Goal: Task Accomplishment & Management: Manage account settings

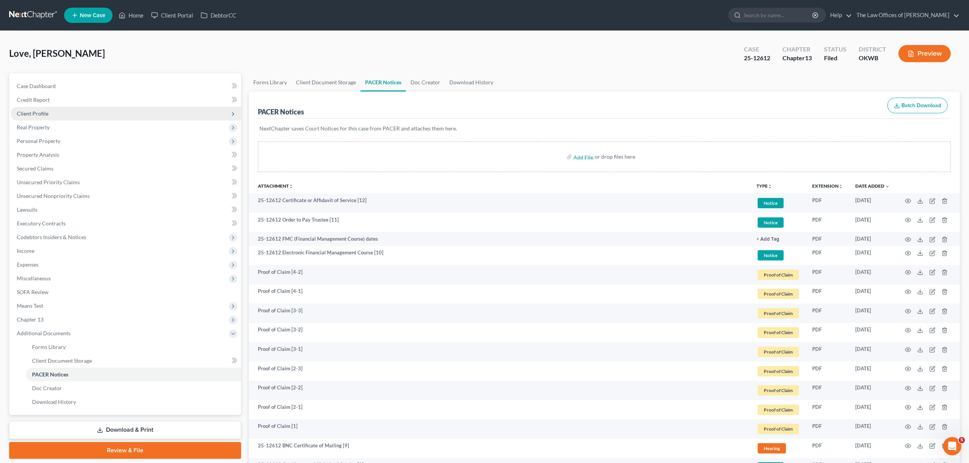
click at [40, 115] on span "Client Profile" at bounding box center [33, 113] width 32 height 6
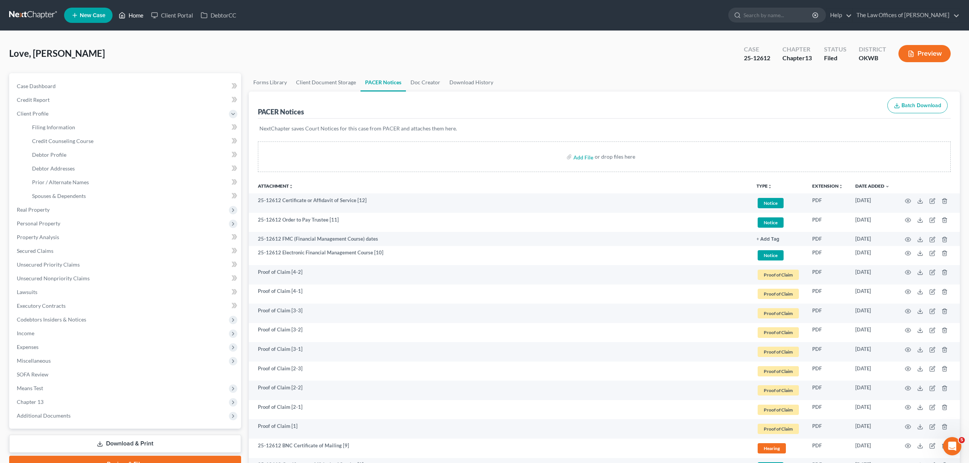
click at [143, 14] on link "Home" at bounding box center [131, 15] width 32 height 14
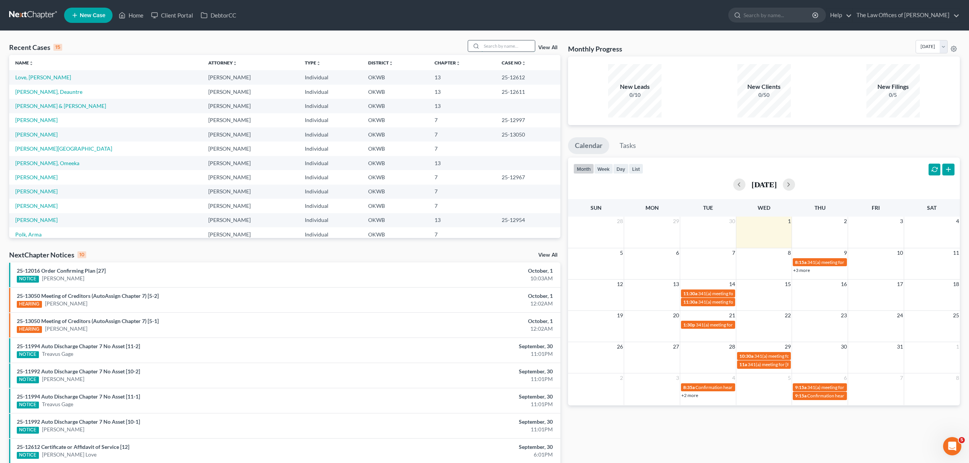
click at [507, 46] on input "search" at bounding box center [507, 45] width 53 height 11
type input "kennedy"
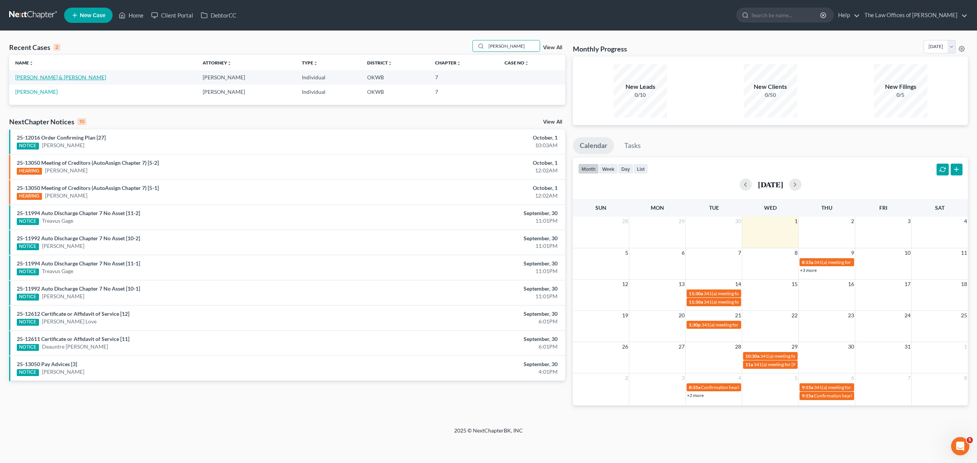
click at [34, 78] on link "[PERSON_NAME] & [PERSON_NAME]" at bounding box center [60, 77] width 91 height 6
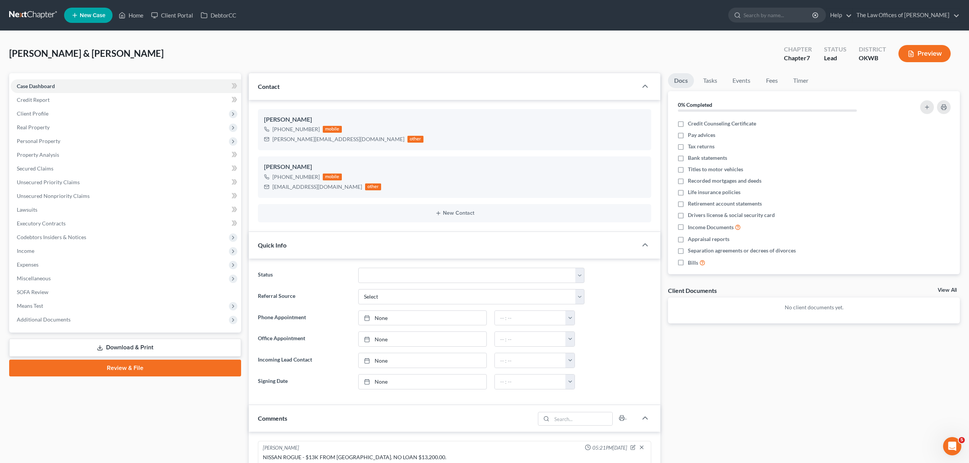
scroll to position [357, 0]
click at [42, 303] on span "Means Test" at bounding box center [30, 306] width 26 height 6
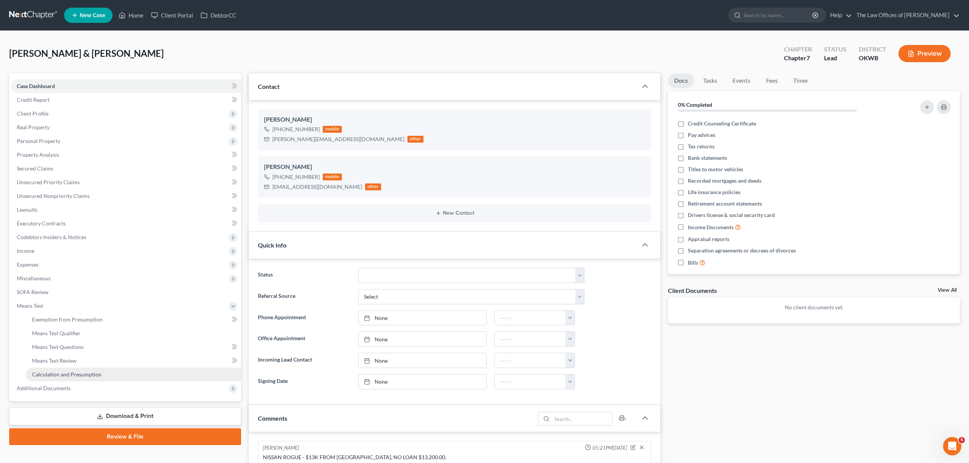
click at [77, 374] on span "Calculation and Presumption" at bounding box center [66, 374] width 69 height 6
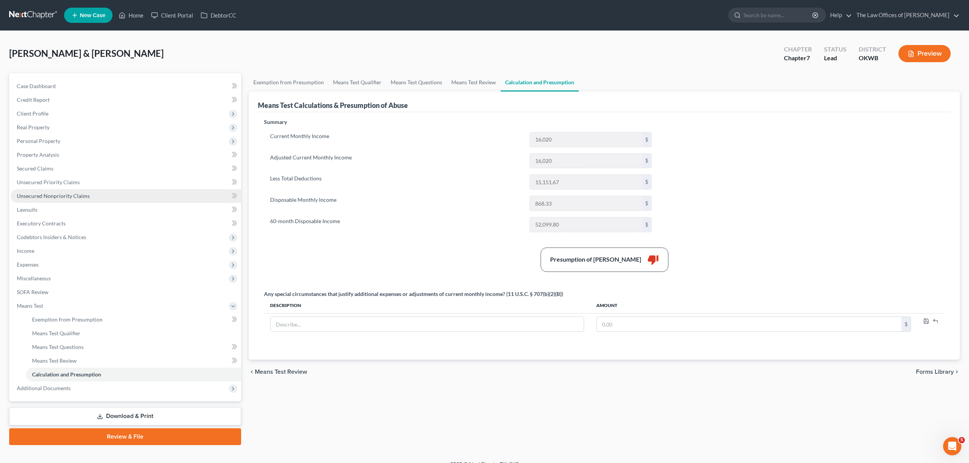
click at [66, 198] on link "Unsecured Nonpriority Claims" at bounding box center [126, 196] width 230 height 14
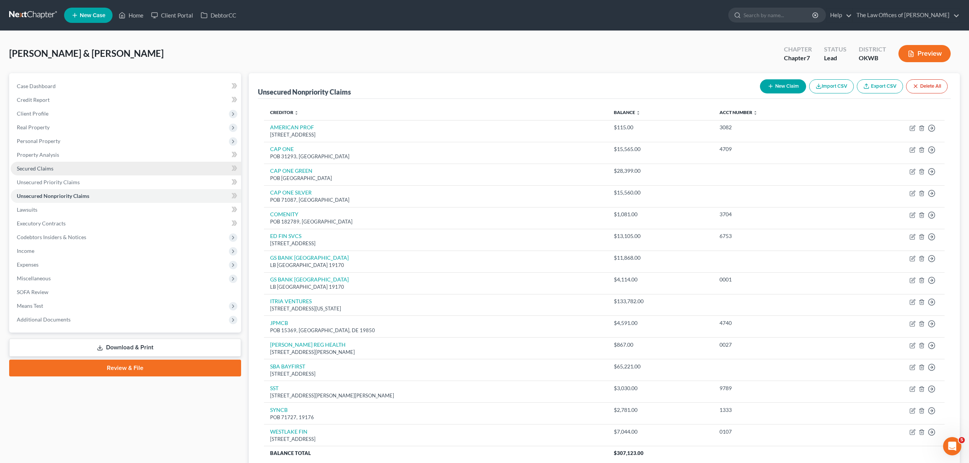
click at [134, 169] on link "Secured Claims" at bounding box center [126, 169] width 230 height 14
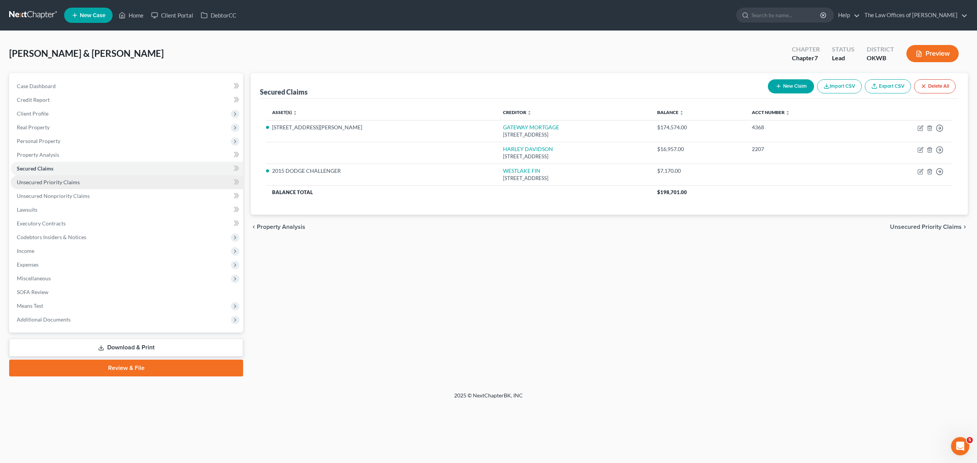
click at [79, 184] on link "Unsecured Priority Claims" at bounding box center [127, 182] width 232 height 14
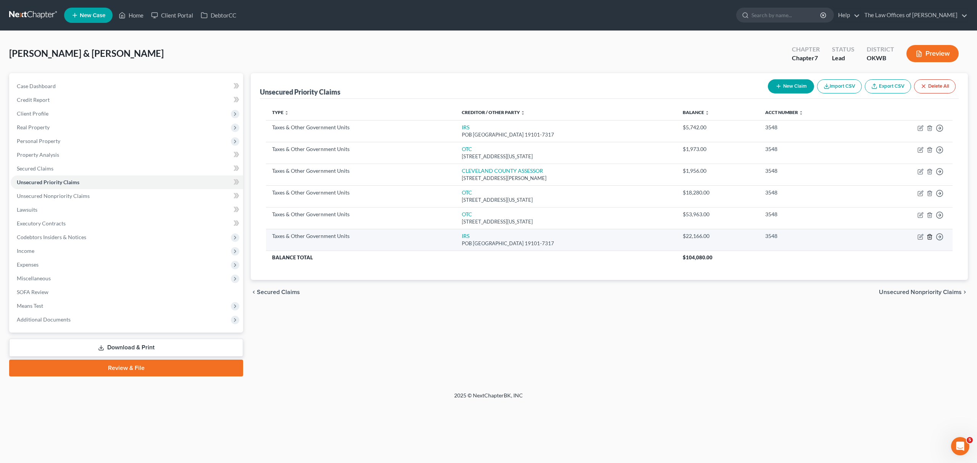
click at [926, 235] on icon "button" at bounding box center [929, 237] width 6 height 6
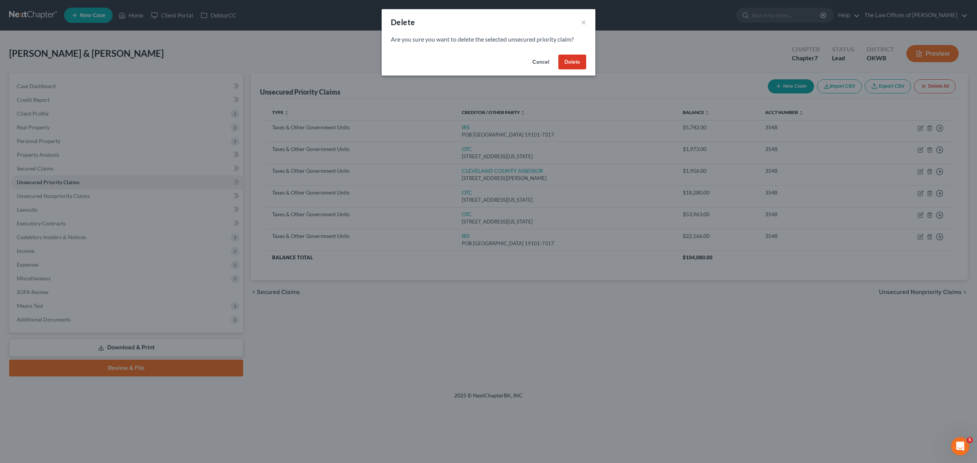
click at [561, 63] on button "Delete" at bounding box center [572, 62] width 28 height 15
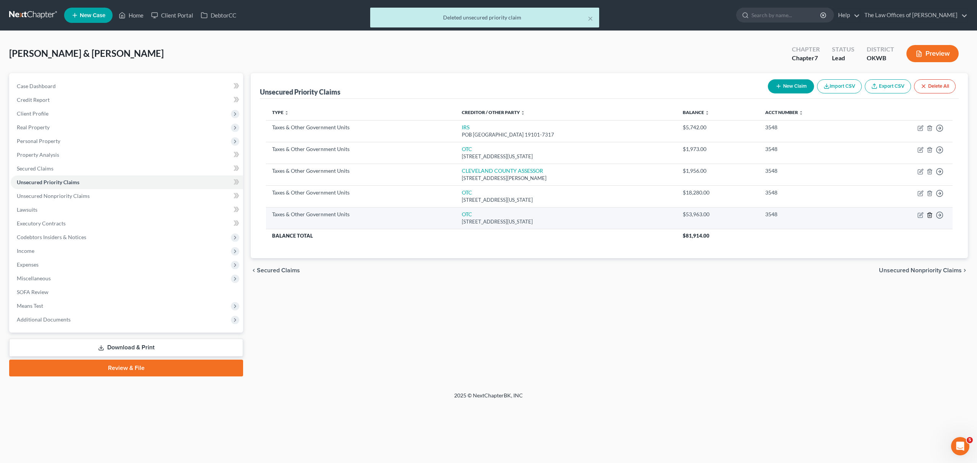
click at [926, 216] on icon "button" at bounding box center [929, 215] width 6 height 6
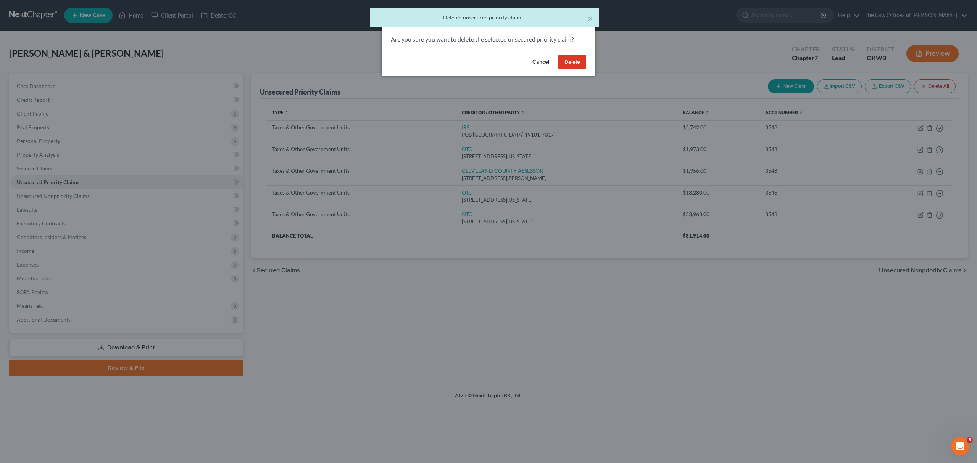
click at [566, 59] on button "Delete" at bounding box center [572, 62] width 28 height 15
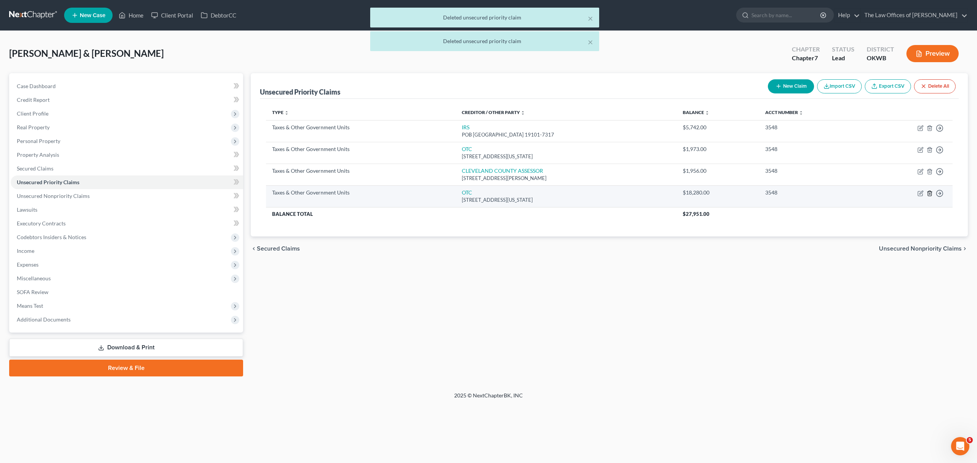
click at [929, 195] on line "button" at bounding box center [929, 194] width 0 height 2
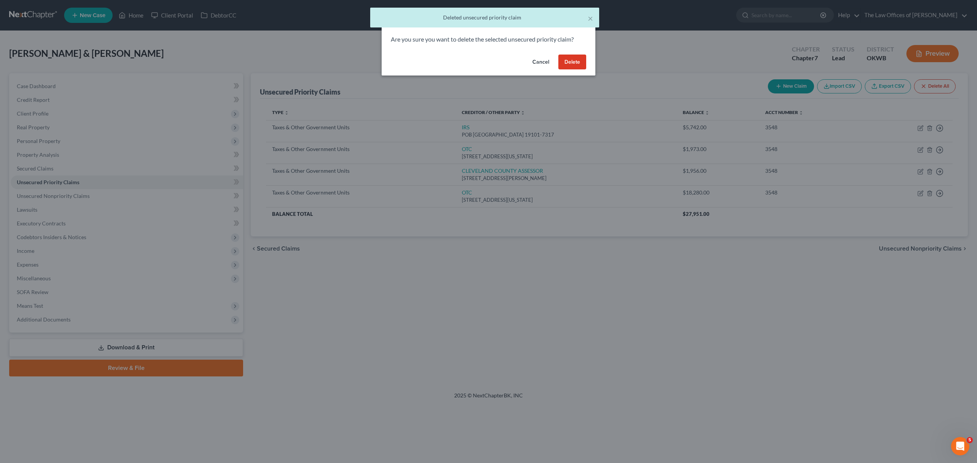
click at [570, 61] on button "Delete" at bounding box center [572, 62] width 28 height 15
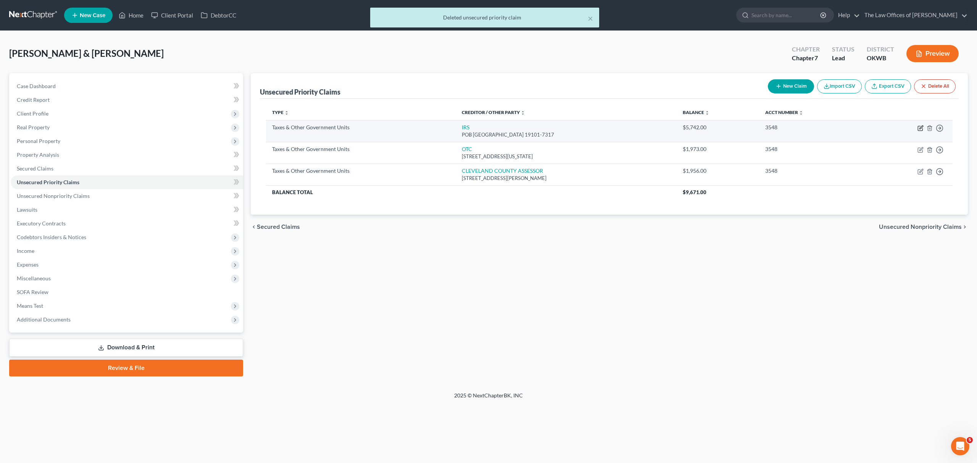
click at [920, 129] on icon "button" at bounding box center [920, 128] width 6 height 6
select select "0"
select select "39"
select select "2"
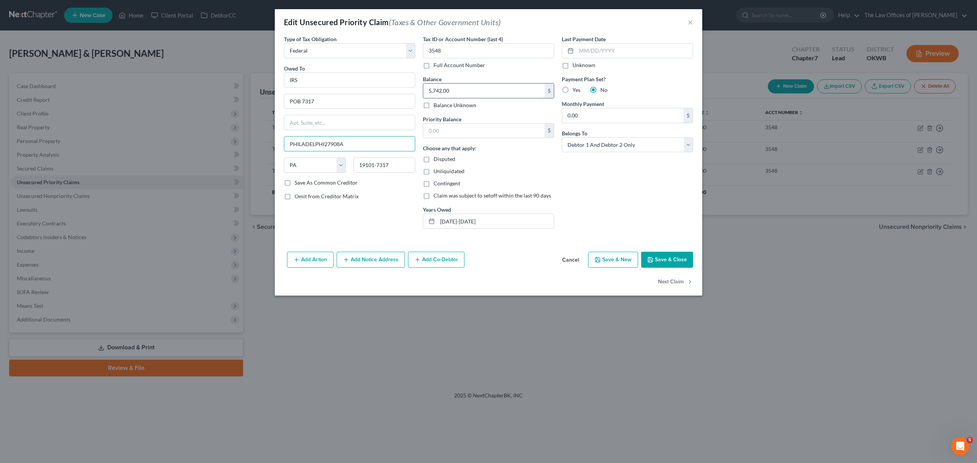
type input "PHILADELPHI27908A"
type input "POB 73172"
click at [464, 89] on input "text" at bounding box center [483, 91] width 121 height 14
type input "27,908"
click at [457, 132] on input "text" at bounding box center [483, 131] width 121 height 14
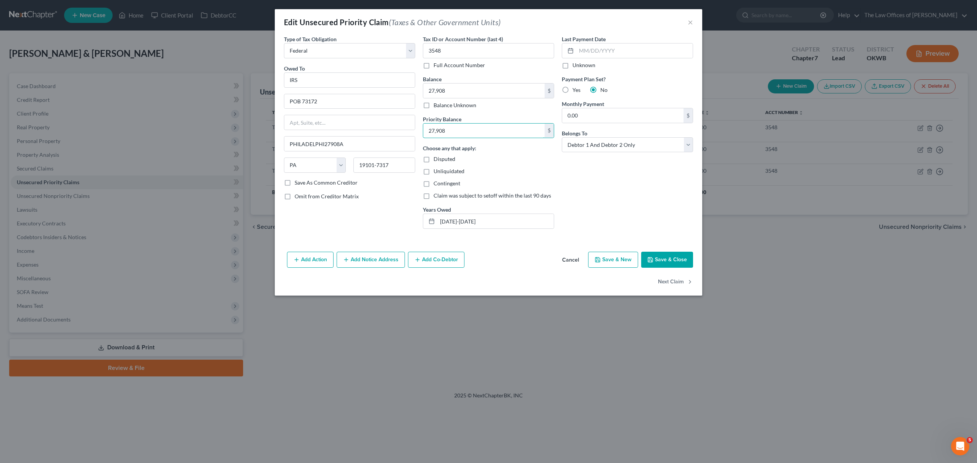
type input "27,908"
click at [660, 259] on button "Save & Close" at bounding box center [667, 260] width 52 height 16
type input "27,908.00"
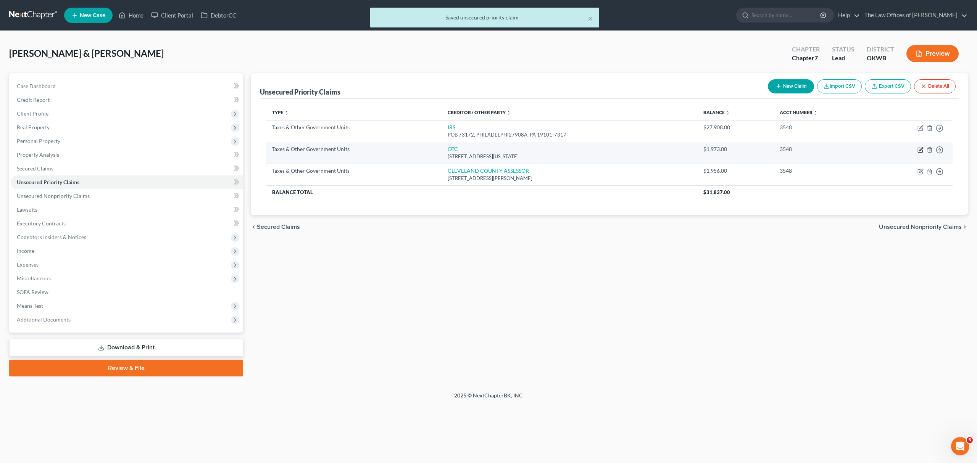
click at [919, 150] on icon "button" at bounding box center [920, 150] width 6 height 6
select select "2"
select select "37"
select select "2"
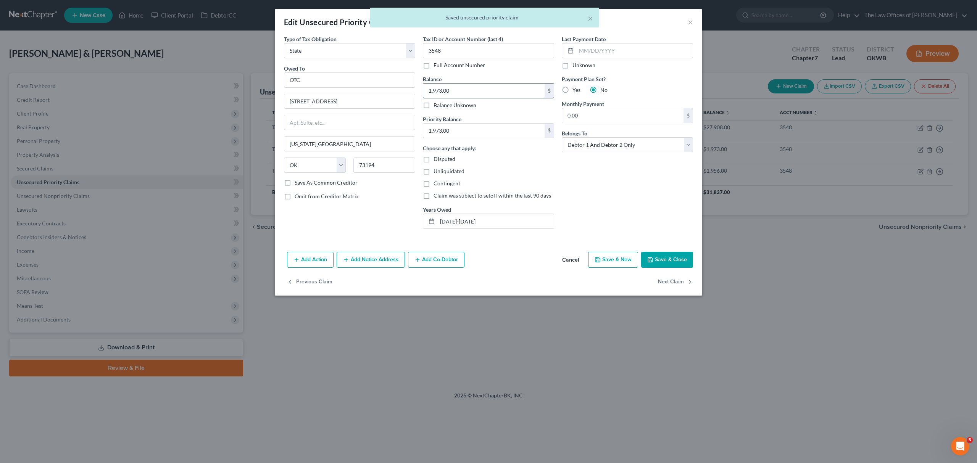
click at [471, 92] on input "1,973.00" at bounding box center [483, 91] width 121 height 14
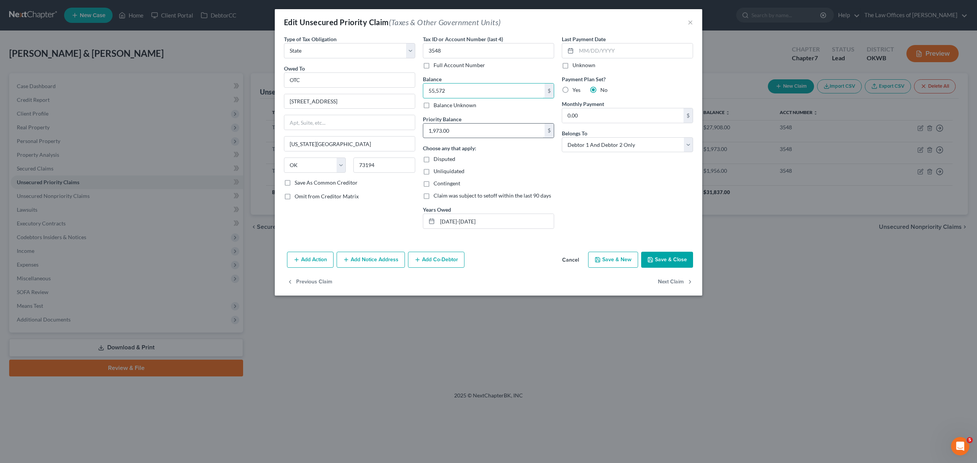
type input "55,572"
click at [457, 134] on input "1,973.00" at bounding box center [483, 131] width 121 height 14
type input "55,572"
click at [663, 256] on button "Save & Close" at bounding box center [667, 260] width 52 height 16
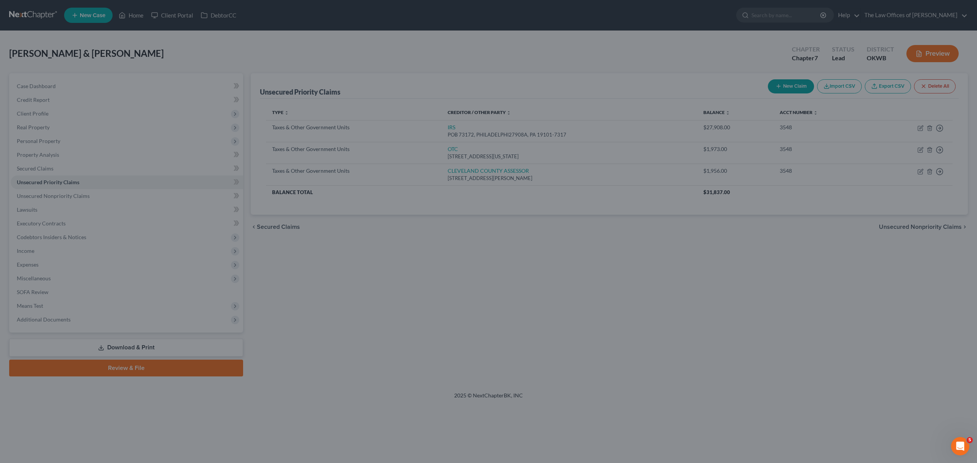
type input "55,572.00"
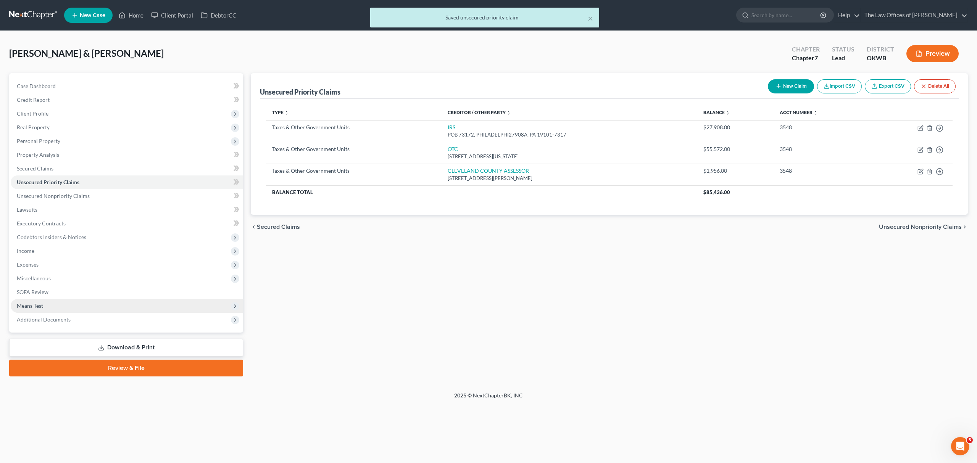
click at [52, 301] on span "Means Test" at bounding box center [127, 306] width 232 height 14
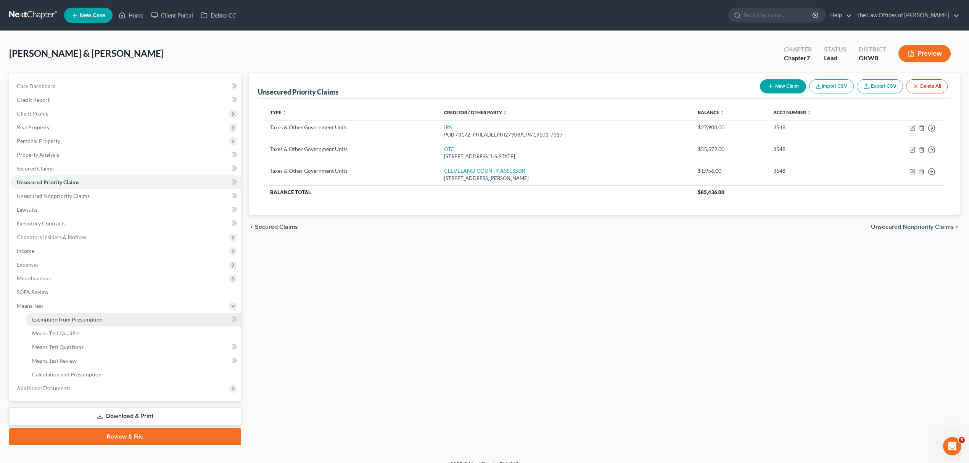
click at [95, 318] on span "Exemption from Presumption" at bounding box center [67, 319] width 71 height 6
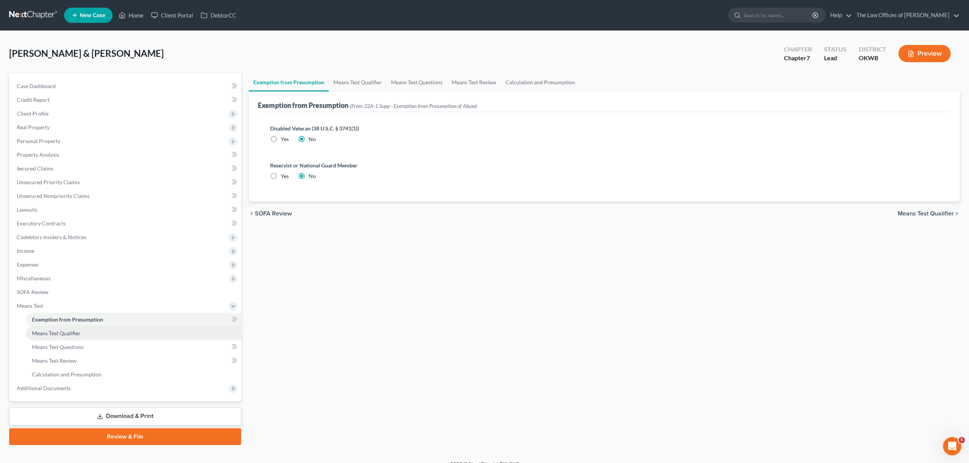
click at [87, 331] on link "Means Test Qualifier" at bounding box center [133, 334] width 215 height 14
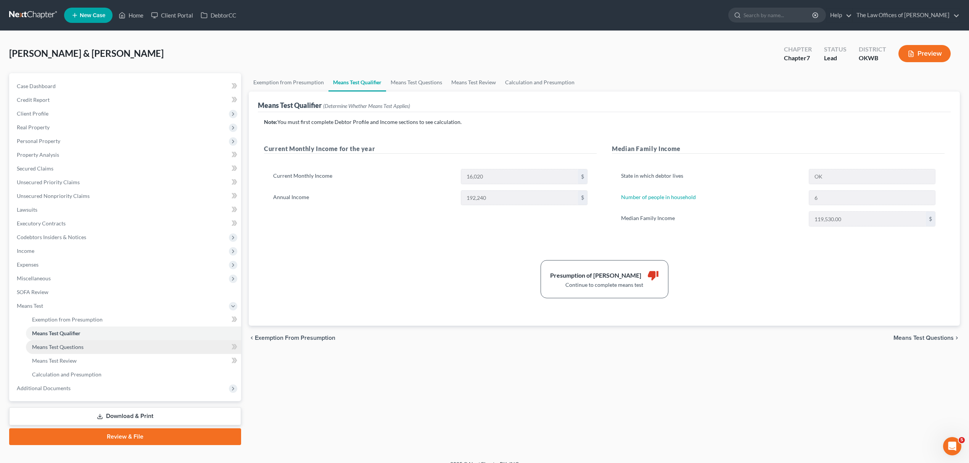
click at [86, 341] on link "Means Test Questions" at bounding box center [133, 347] width 215 height 14
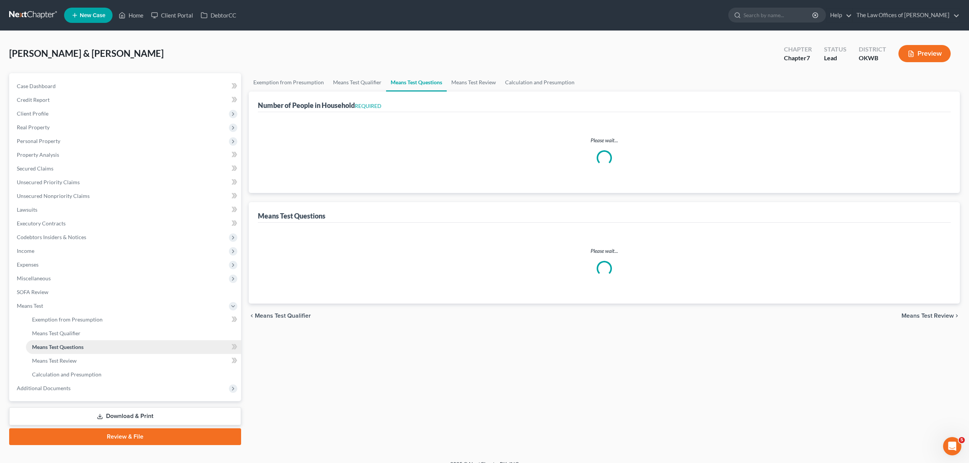
select select "0"
select select "60"
select select "1"
select select "60"
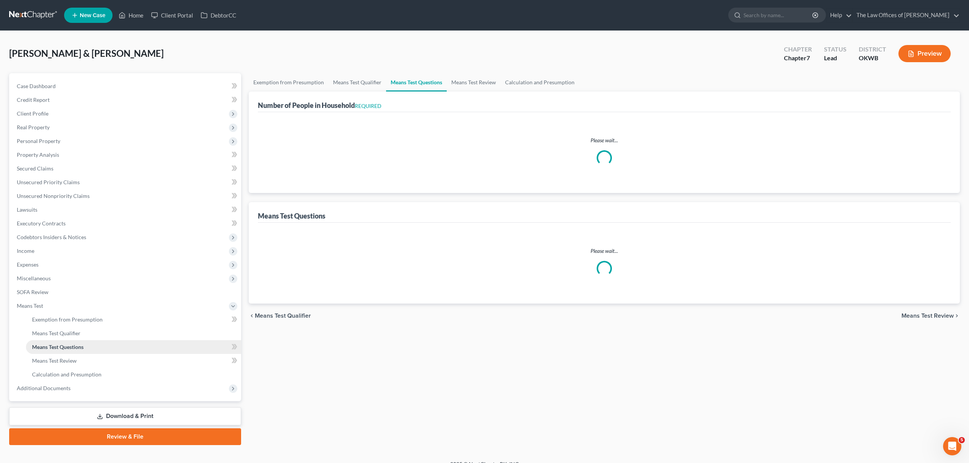
select select "6"
select select "2"
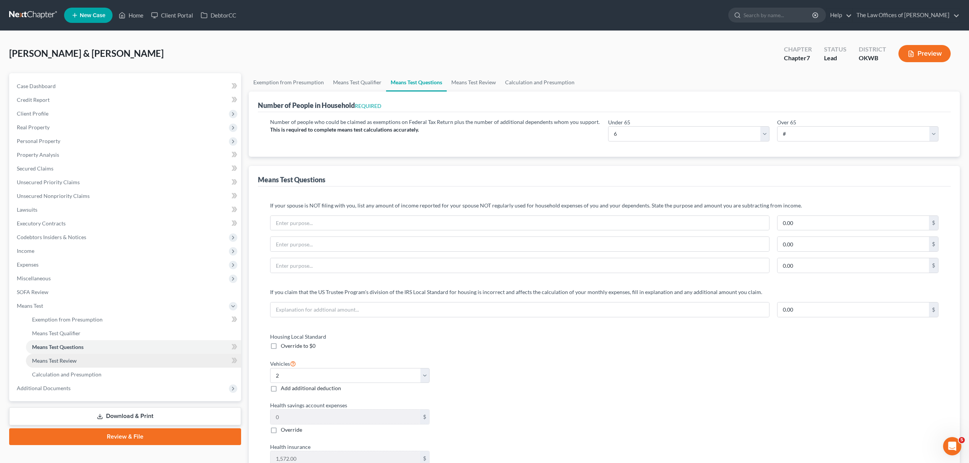
click at [69, 362] on span "Means Test Review" at bounding box center [54, 360] width 45 height 6
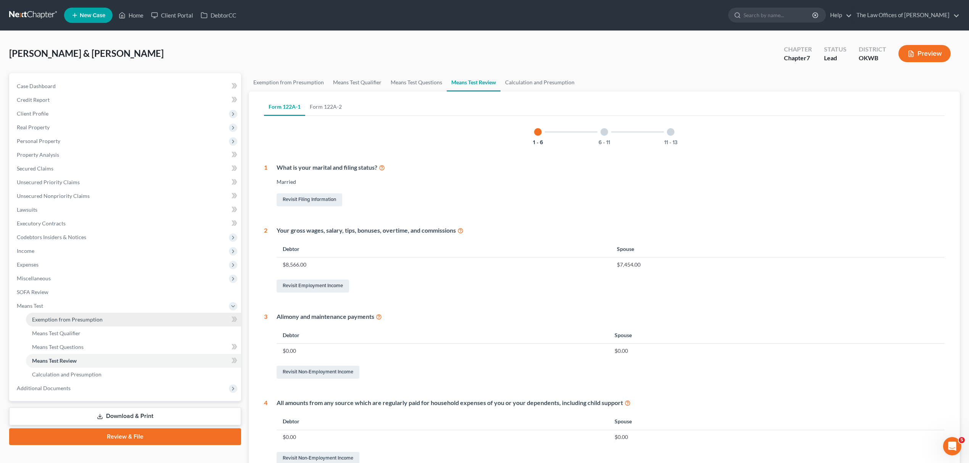
click at [112, 313] on link "Exemption from Presumption" at bounding box center [133, 320] width 215 height 14
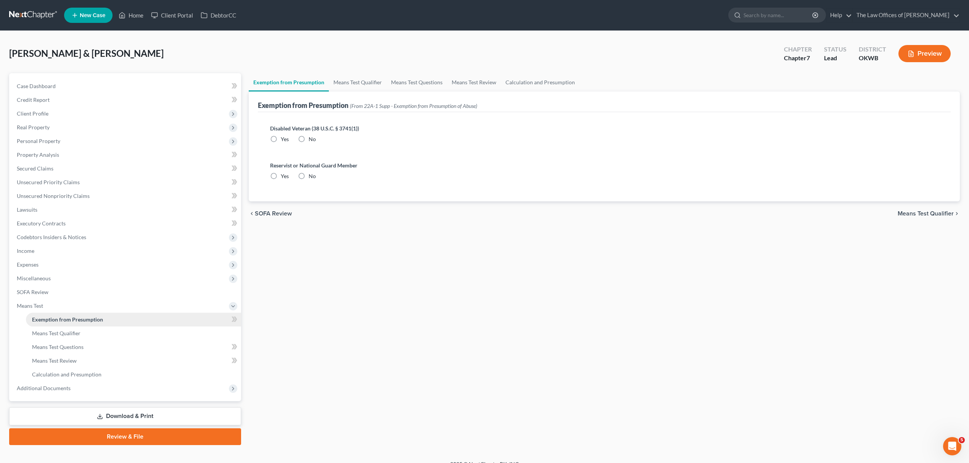
radio input "true"
click at [367, 82] on link "Means Test Qualifier" at bounding box center [358, 82] width 58 height 18
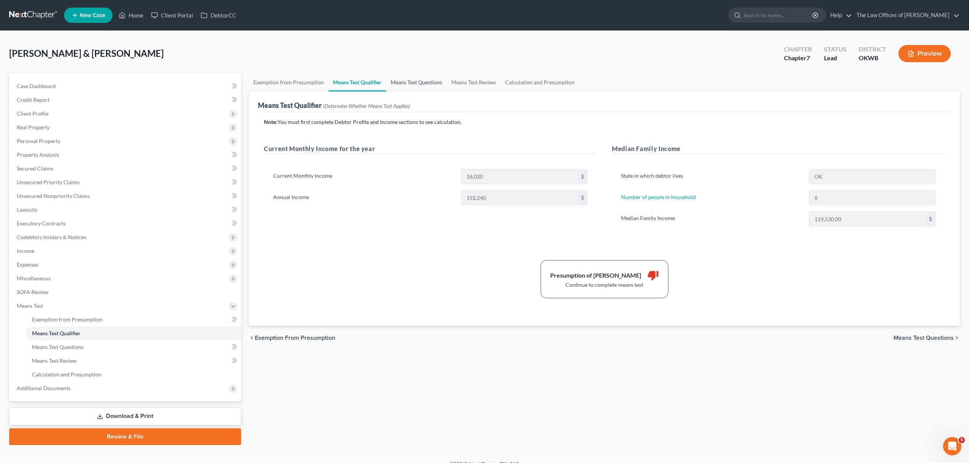
click at [399, 79] on link "Means Test Questions" at bounding box center [416, 82] width 61 height 18
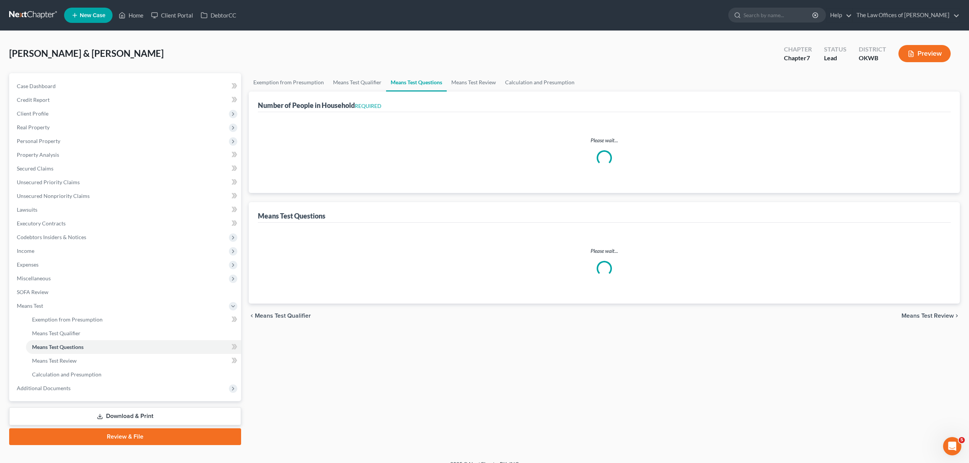
select select "0"
select select "60"
select select "1"
select select "60"
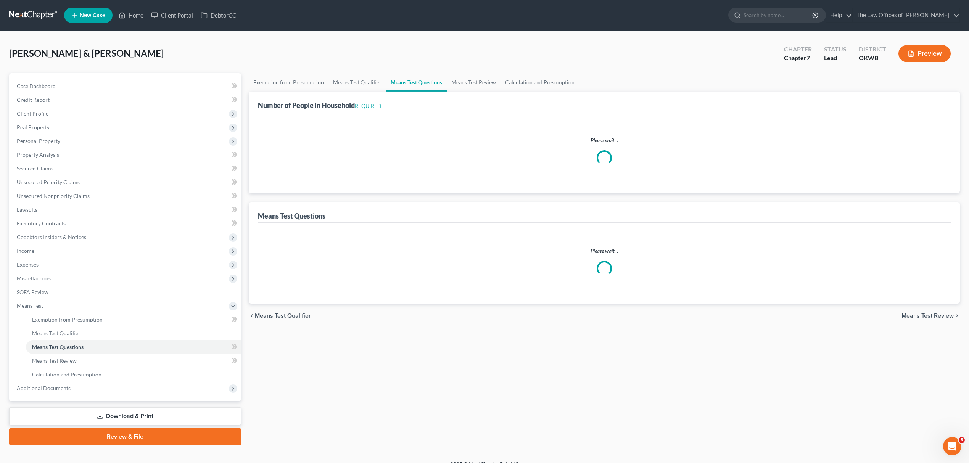
select select "6"
select select "2"
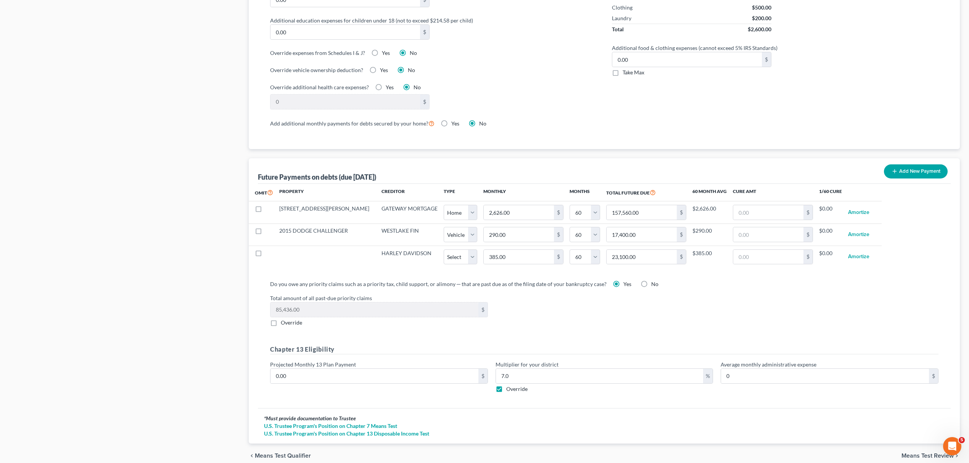
scroll to position [632, 0]
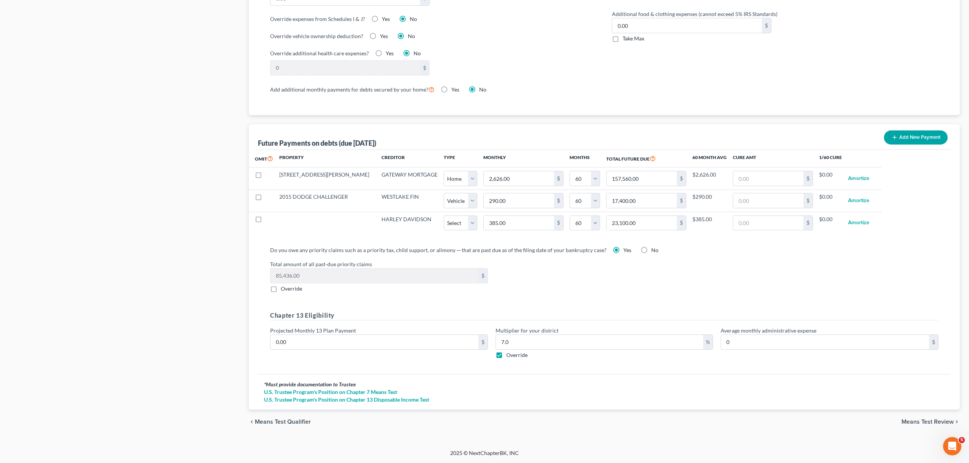
click at [940, 422] on span "Means Test Review" at bounding box center [927, 422] width 52 height 6
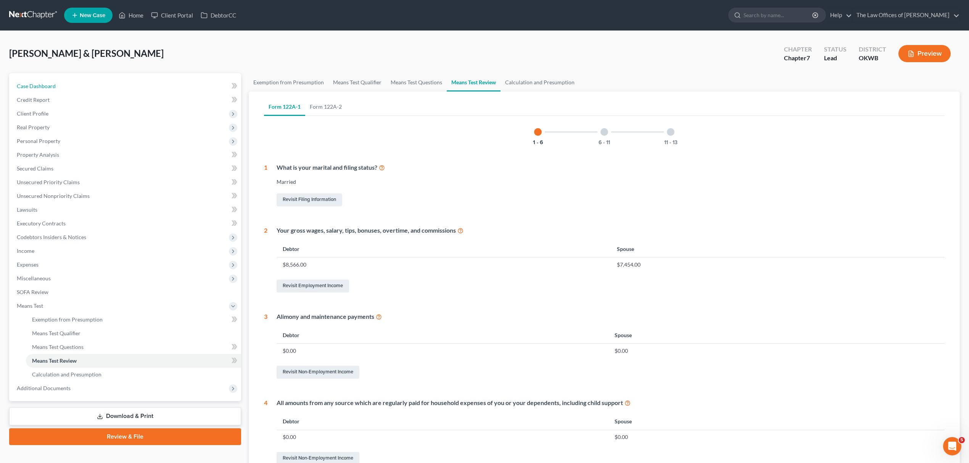
drag, startPoint x: 33, startPoint y: 80, endPoint x: 64, endPoint y: 77, distance: 31.4
click at [33, 80] on link "Case Dashboard" at bounding box center [126, 86] width 230 height 14
select select "10"
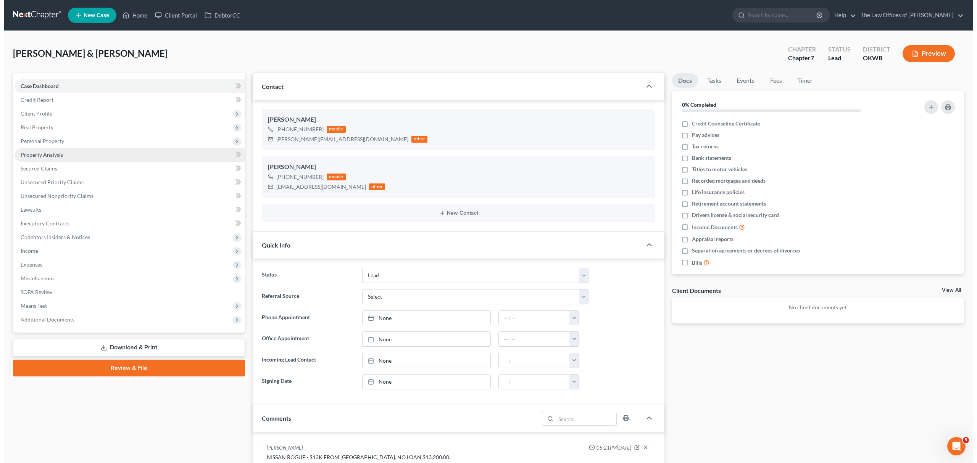
scroll to position [357, 0]
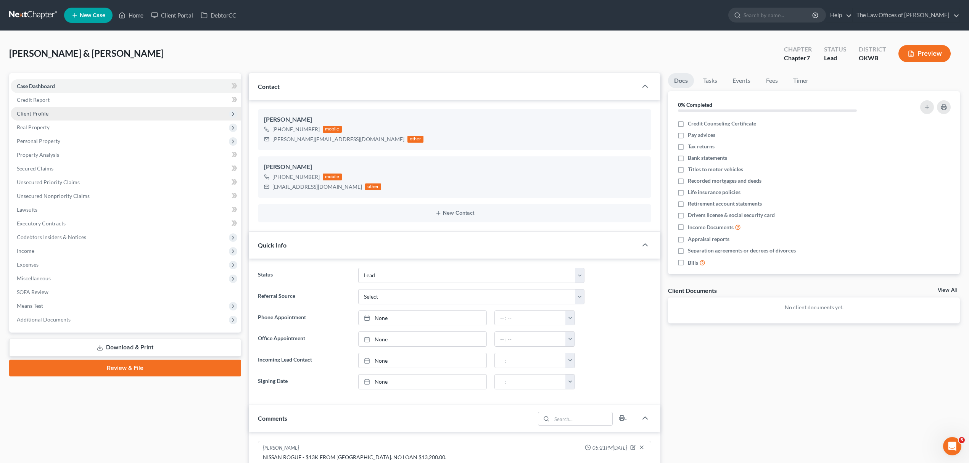
click at [60, 110] on span "Client Profile" at bounding box center [126, 114] width 230 height 14
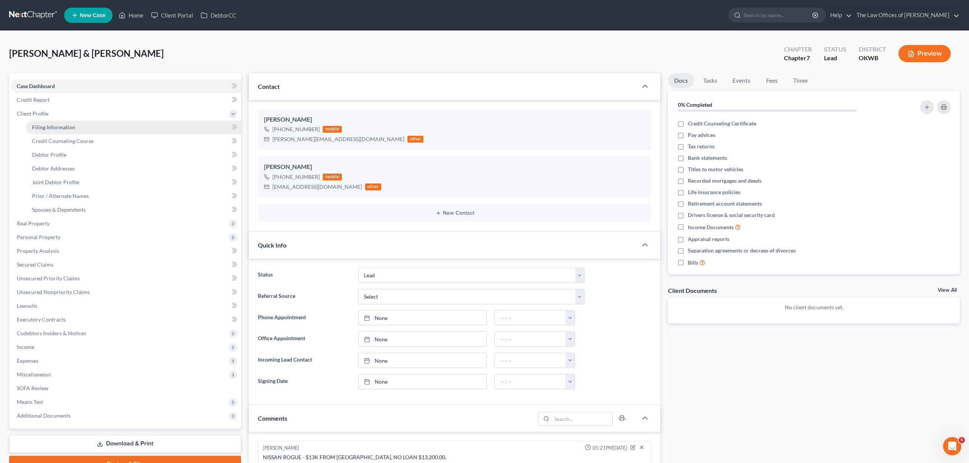
click at [109, 130] on link "Filing Information" at bounding box center [133, 128] width 215 height 14
select select "1"
select select "0"
select select "37"
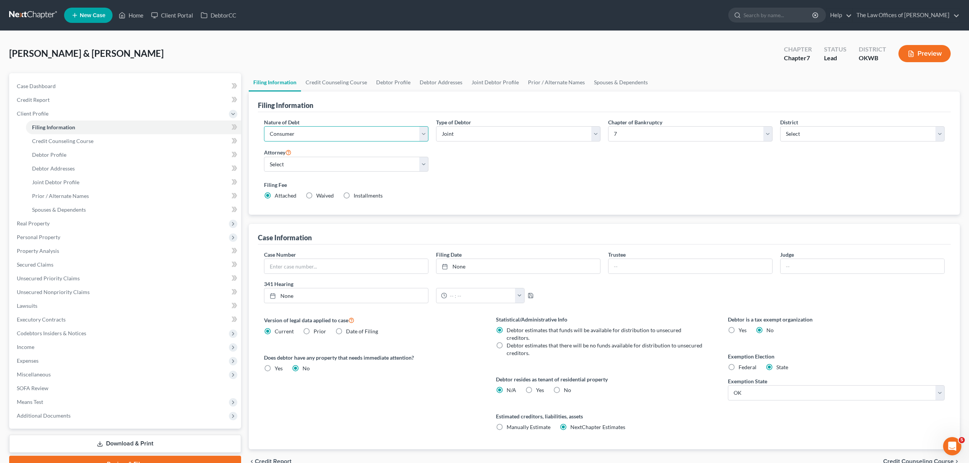
click at [284, 130] on select "Select Business Consumer Other" at bounding box center [346, 133] width 164 height 15
select select "0"
click at [264, 126] on select "Select Business Consumer Other" at bounding box center [346, 133] width 164 height 15
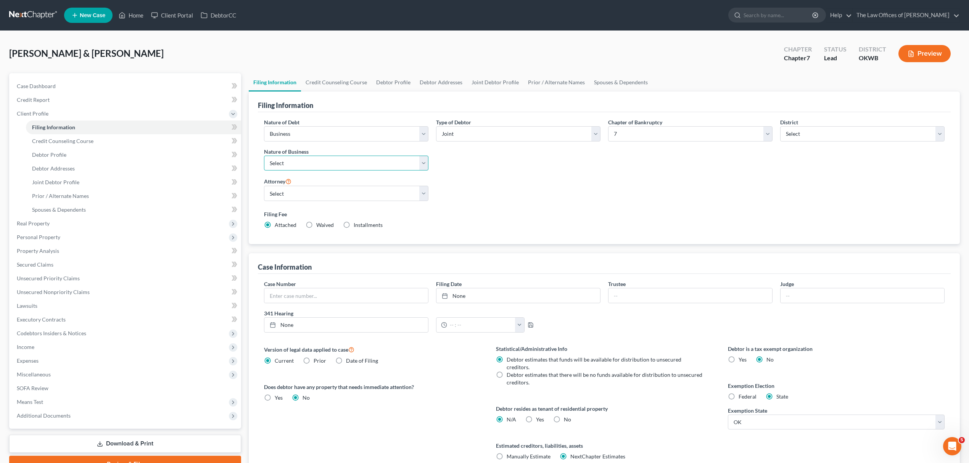
click at [294, 167] on select "Select Clearing Bank Commodity Broker Health Care Business Other Railroad Singl…" at bounding box center [346, 163] width 164 height 15
select select "3"
click at [264, 156] on select "Select Clearing Bank Commodity Broker Health Care Business Other Railroad Singl…" at bounding box center [346, 163] width 164 height 15
click at [96, 405] on span "Means Test" at bounding box center [126, 402] width 230 height 14
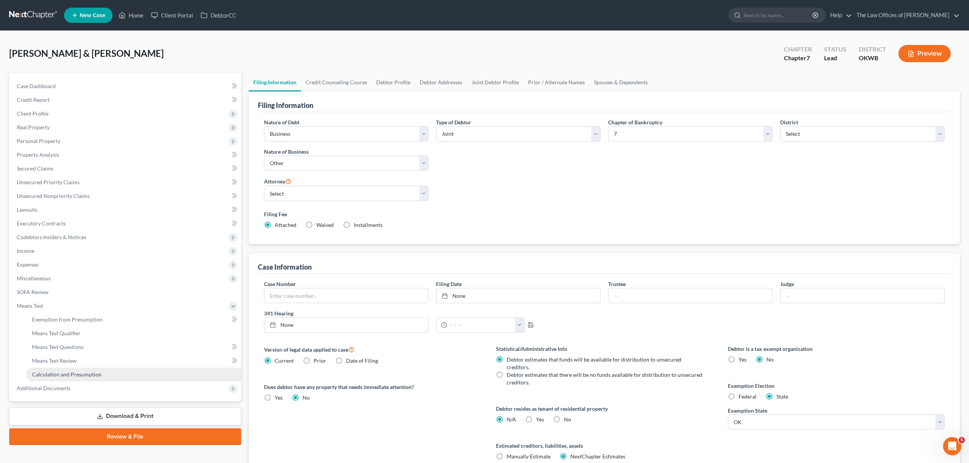
click at [83, 375] on span "Calculation and Presumption" at bounding box center [66, 374] width 69 height 6
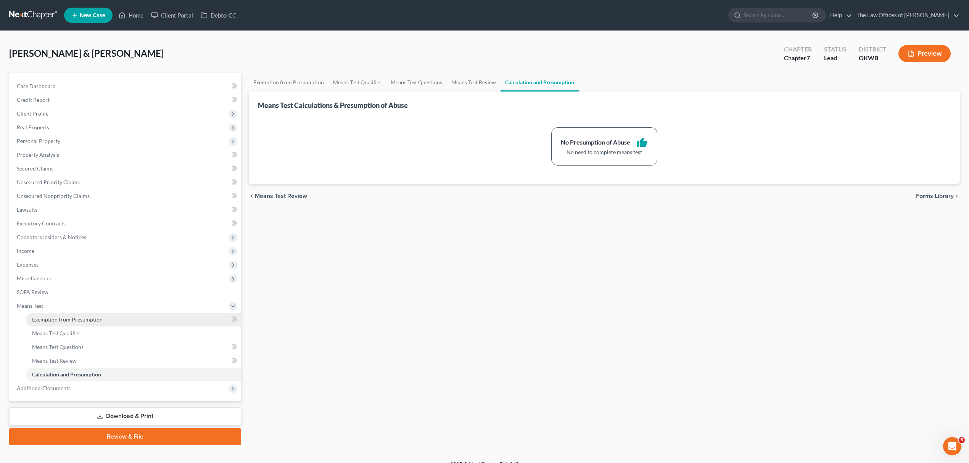
click at [83, 315] on link "Exemption from Presumption" at bounding box center [133, 320] width 215 height 14
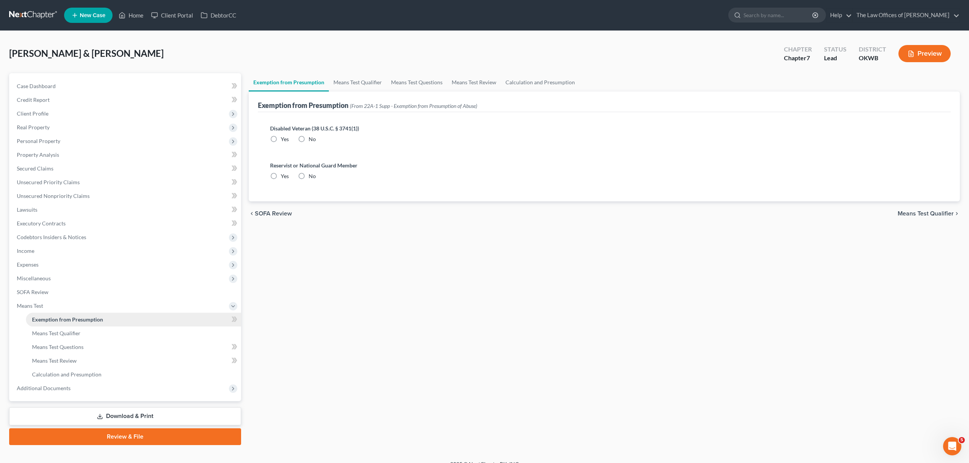
radio input "true"
click at [92, 333] on link "Means Test Qualifier" at bounding box center [133, 334] width 215 height 14
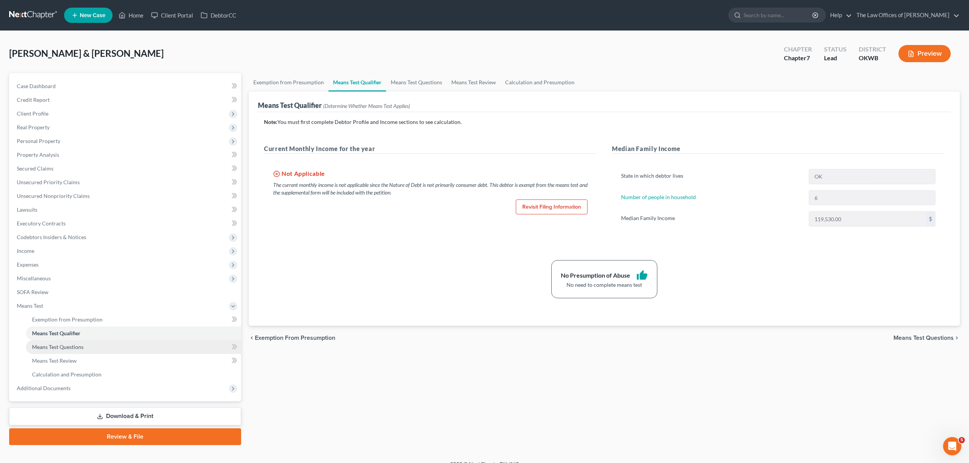
click at [95, 343] on link "Means Test Questions" at bounding box center [133, 347] width 215 height 14
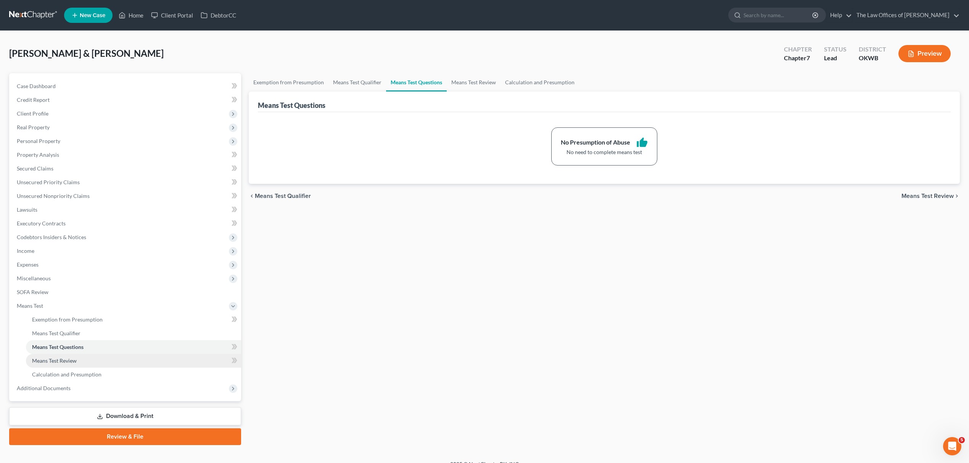
click at [87, 357] on link "Means Test Review" at bounding box center [133, 361] width 215 height 14
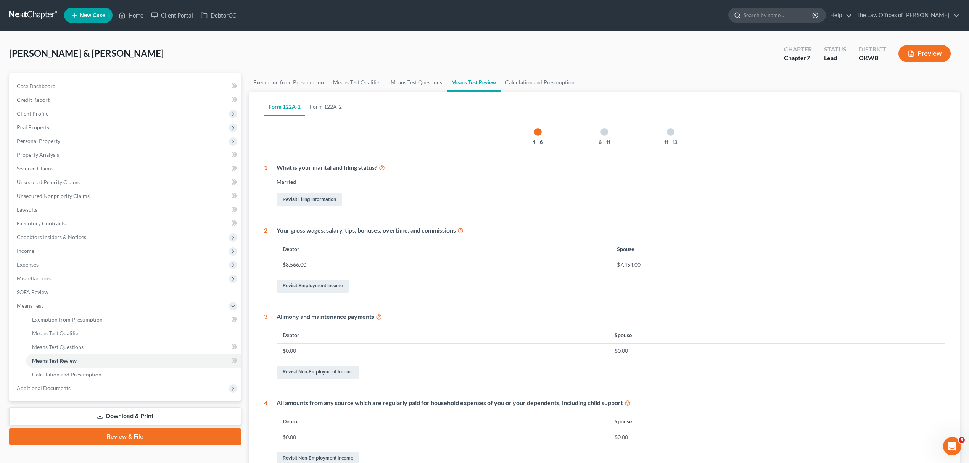
click at [759, 19] on input "search" at bounding box center [778, 15] width 70 height 14
type input "SHEPPARD"
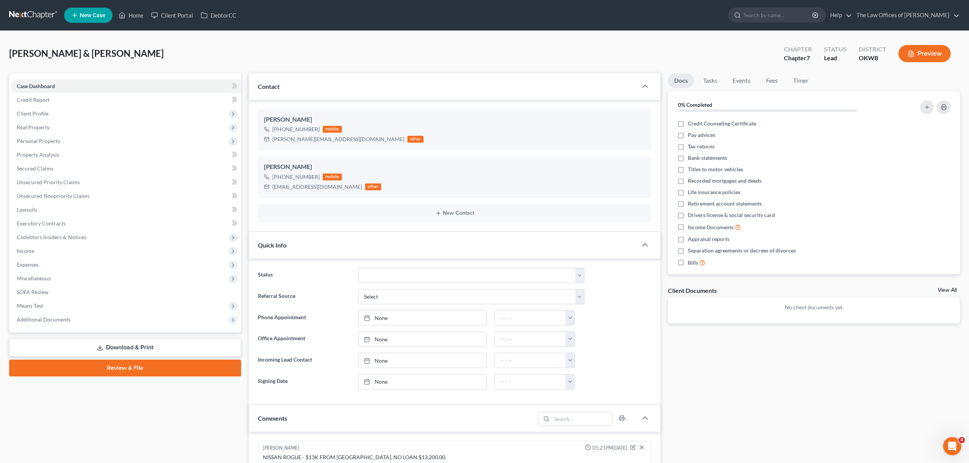
scroll to position [357, 0]
click at [58, 108] on span "Client Profile" at bounding box center [126, 114] width 230 height 14
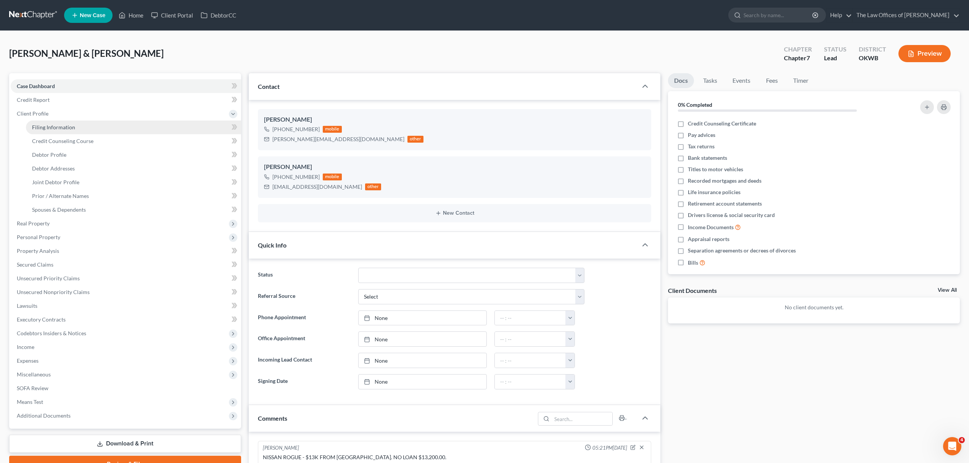
click at [62, 127] on span "Filing Information" at bounding box center [53, 127] width 43 height 6
select select "0"
select select "3"
select select "1"
select select "0"
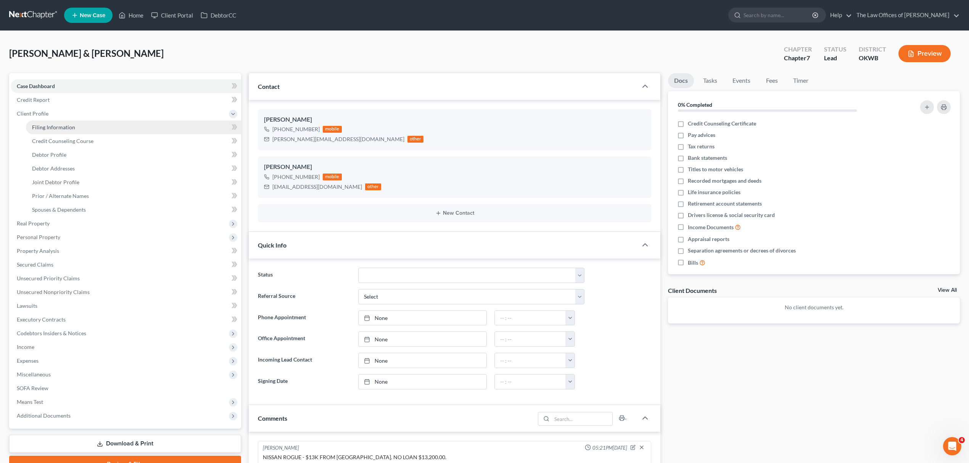
select select "37"
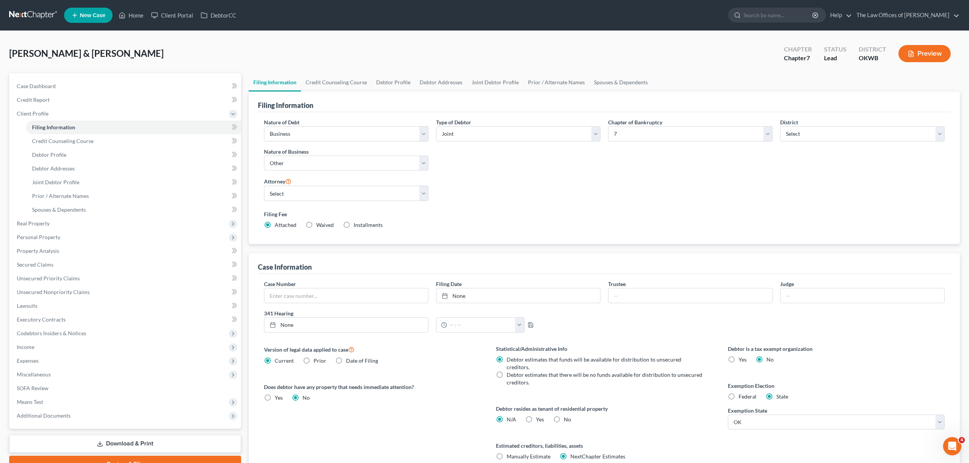
scroll to position [62, 0]
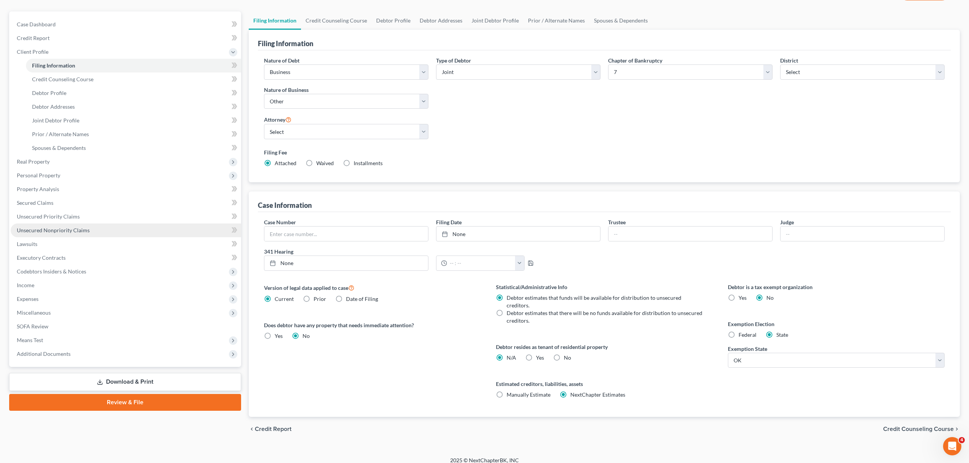
click at [85, 227] on span "Unsecured Nonpriority Claims" at bounding box center [53, 230] width 73 height 6
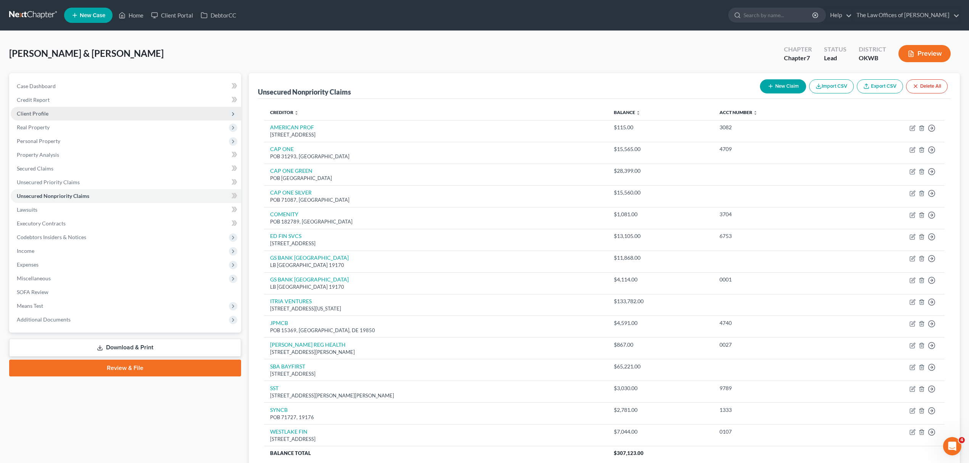
click at [43, 117] on span "Client Profile" at bounding box center [126, 114] width 230 height 14
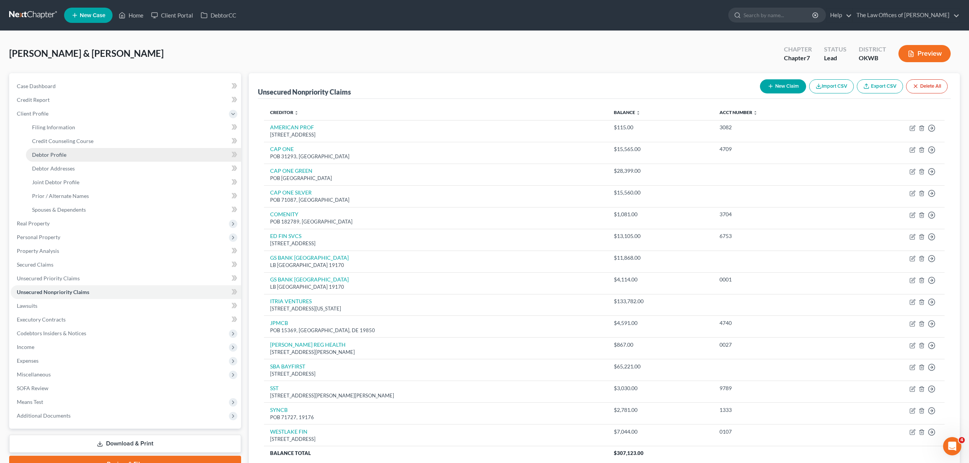
click at [53, 150] on link "Debtor Profile" at bounding box center [133, 155] width 215 height 14
select select "1"
select select "5"
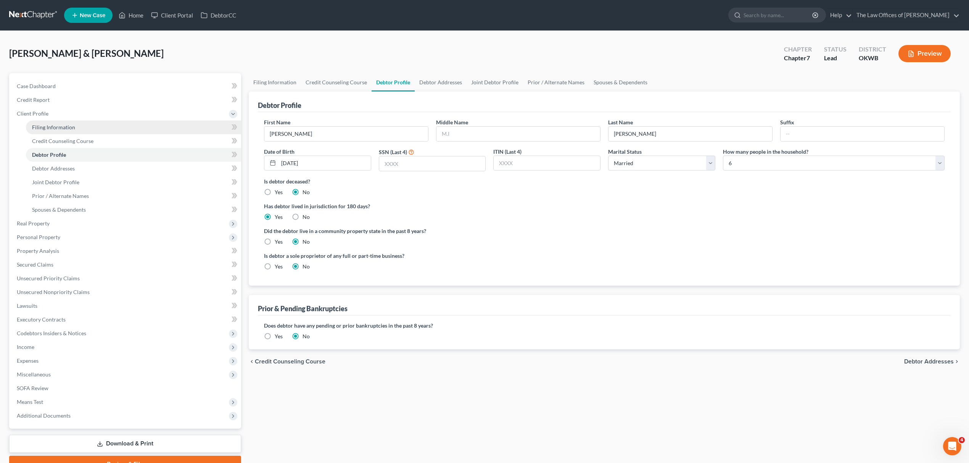
click at [91, 130] on link "Filing Information" at bounding box center [133, 128] width 215 height 14
select select "0"
select select "3"
select select "1"
select select "0"
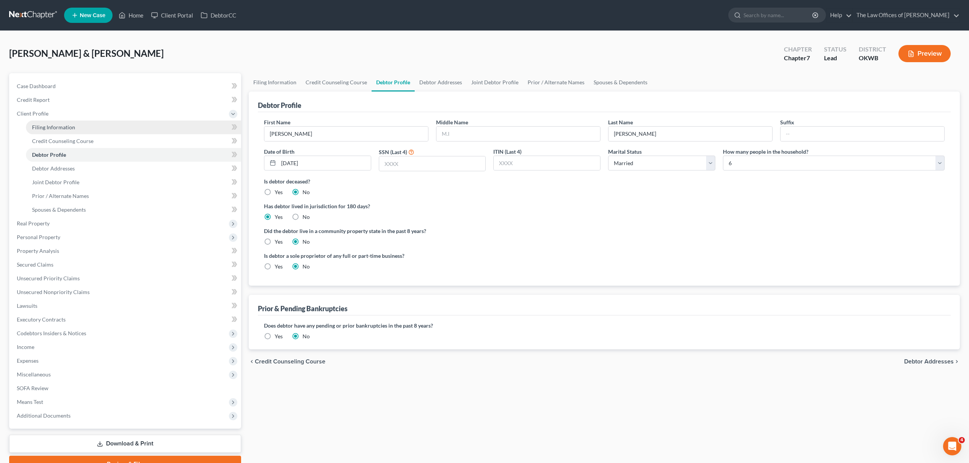
select select "65"
select select "0"
select select "37"
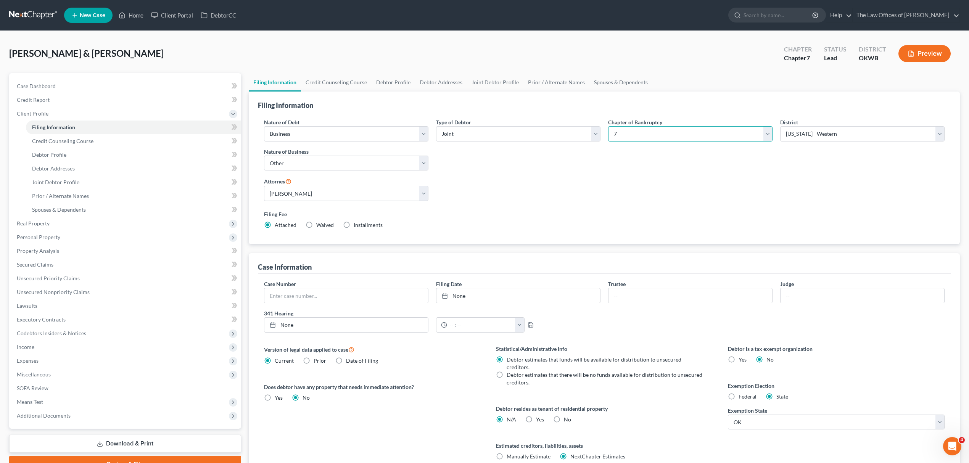
click at [648, 129] on select "Select 7 11 12 13" at bounding box center [690, 133] width 164 height 15
select select "3"
click at [608, 126] on select "Select 7 11 12 13" at bounding box center [690, 133] width 164 height 15
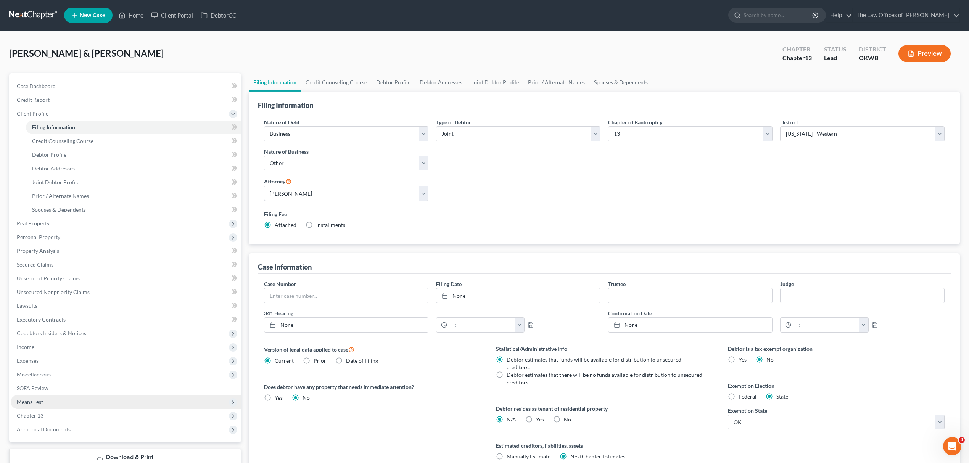
click at [61, 396] on span "Means Test" at bounding box center [126, 402] width 230 height 14
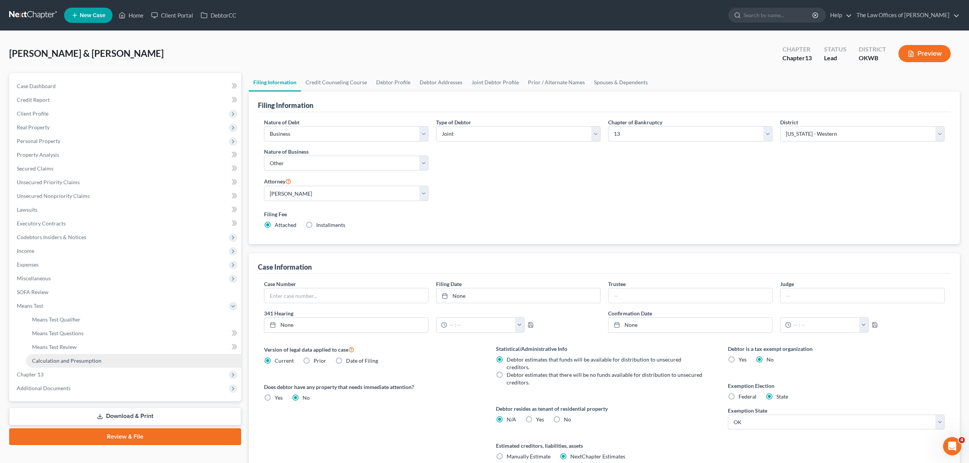
click at [70, 357] on span "Calculation and Presumption" at bounding box center [66, 360] width 69 height 6
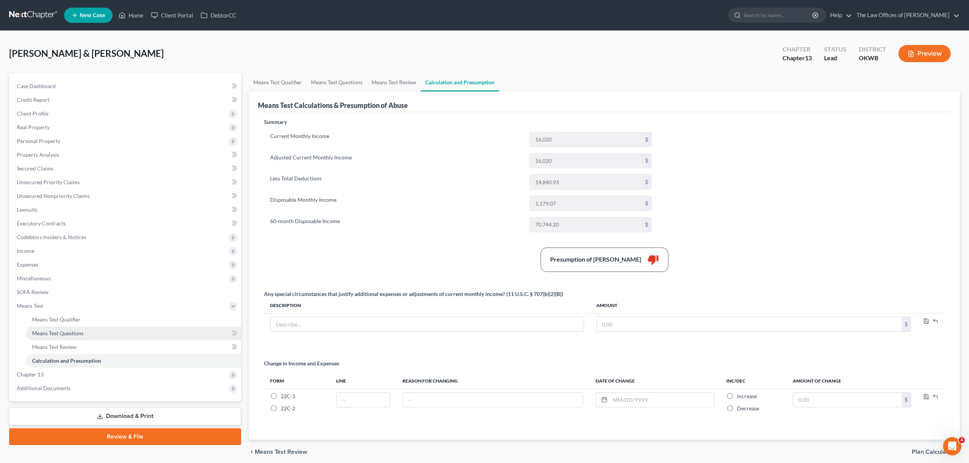
click at [66, 330] on span "Means Test Questions" at bounding box center [57, 333] width 51 height 6
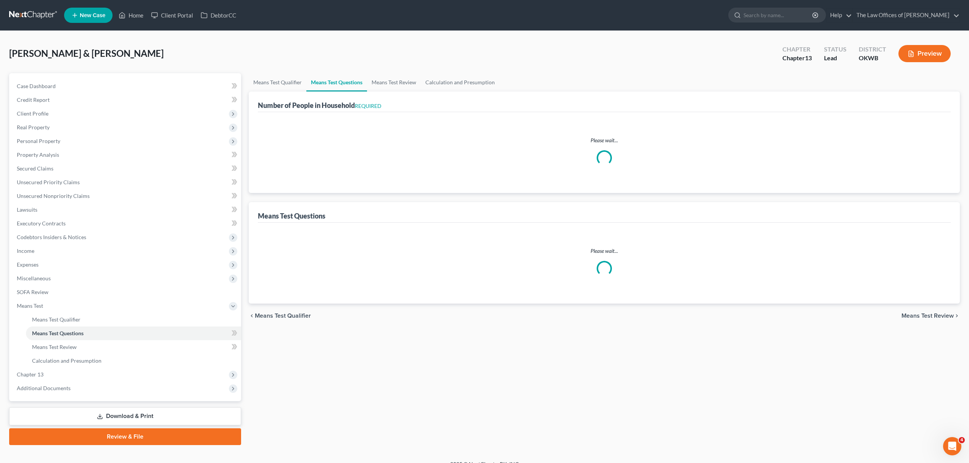
select select "0"
select select "60"
select select "1"
select select "60"
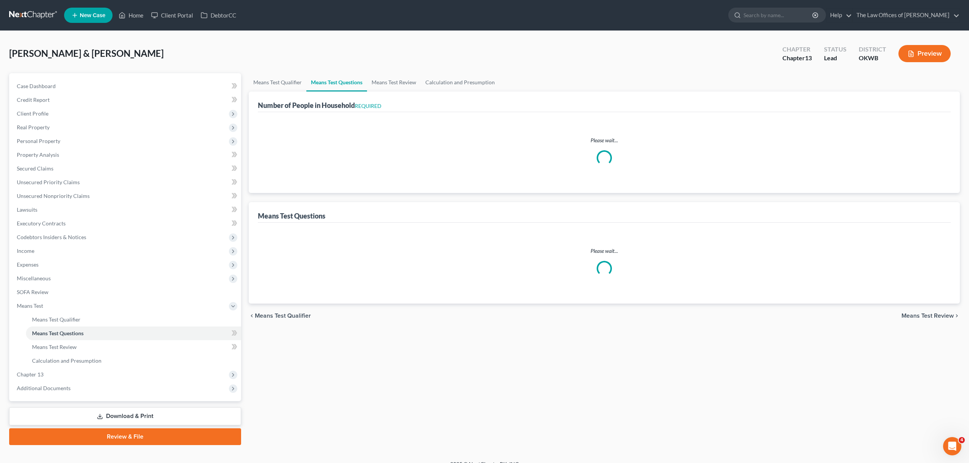
select select "6"
select select "2"
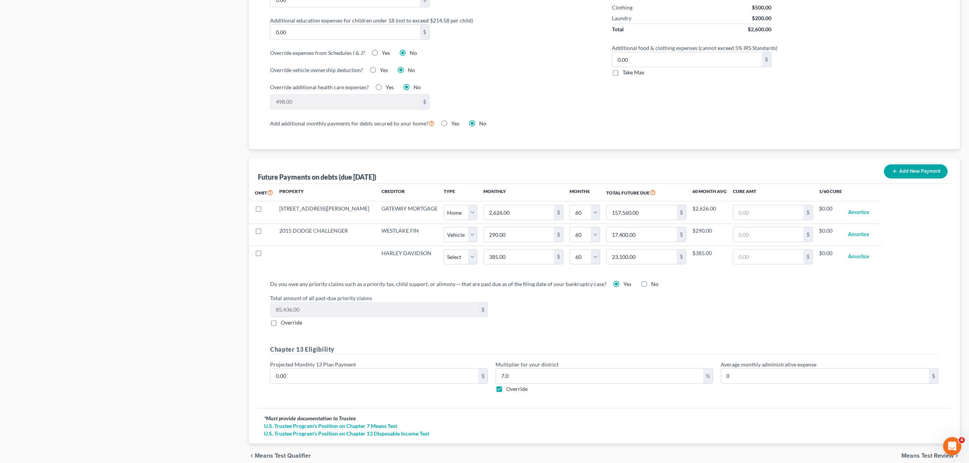
scroll to position [632, 0]
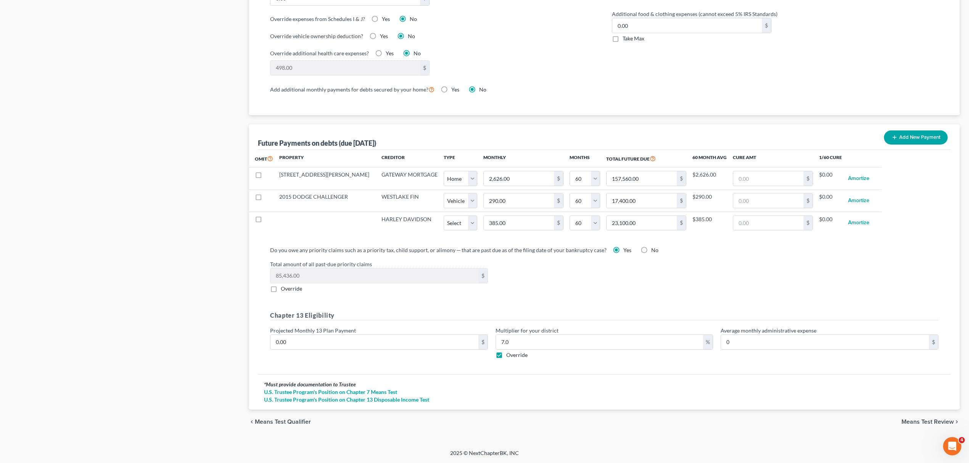
click at [922, 423] on span "Means Test Review" at bounding box center [927, 422] width 52 height 6
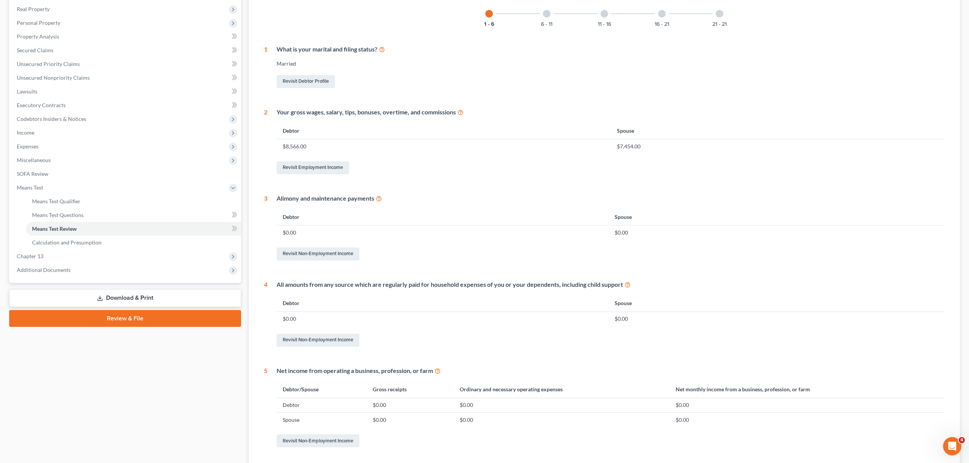
scroll to position [185, 0]
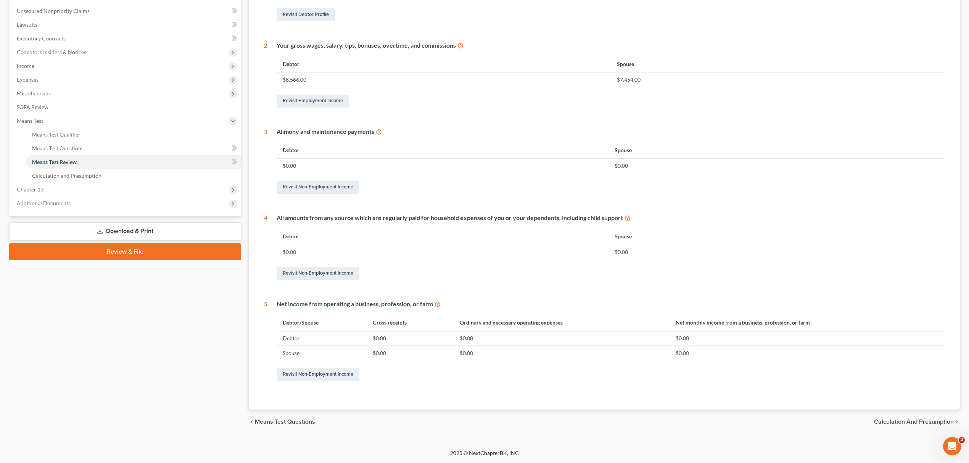
click at [909, 422] on span "Calculation and Presumption" at bounding box center [914, 422] width 80 height 6
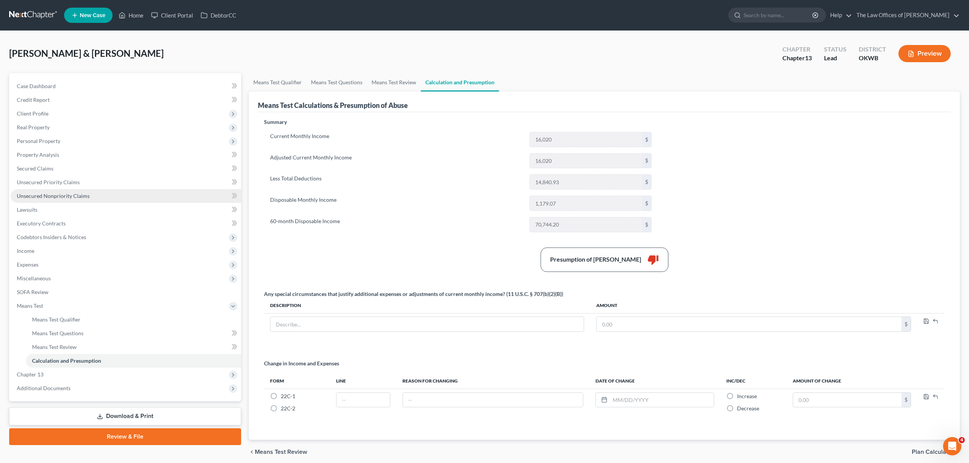
click at [75, 193] on span "Unsecured Nonpriority Claims" at bounding box center [53, 196] width 73 height 6
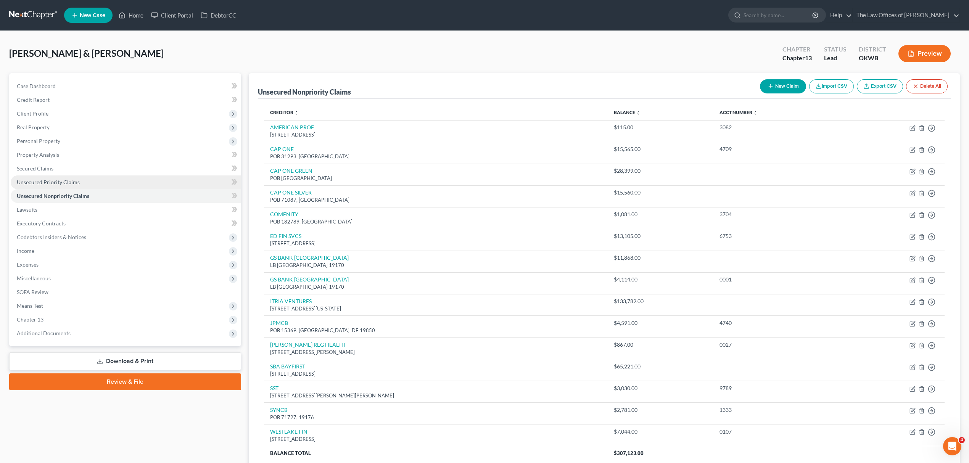
click at [83, 182] on link "Unsecured Priority Claims" at bounding box center [126, 182] width 230 height 14
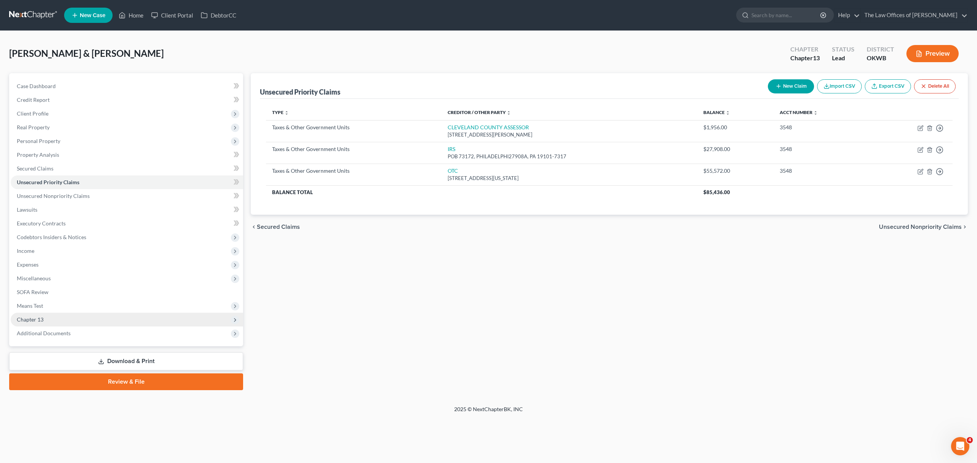
click at [42, 317] on span "Chapter 13" at bounding box center [30, 319] width 27 height 6
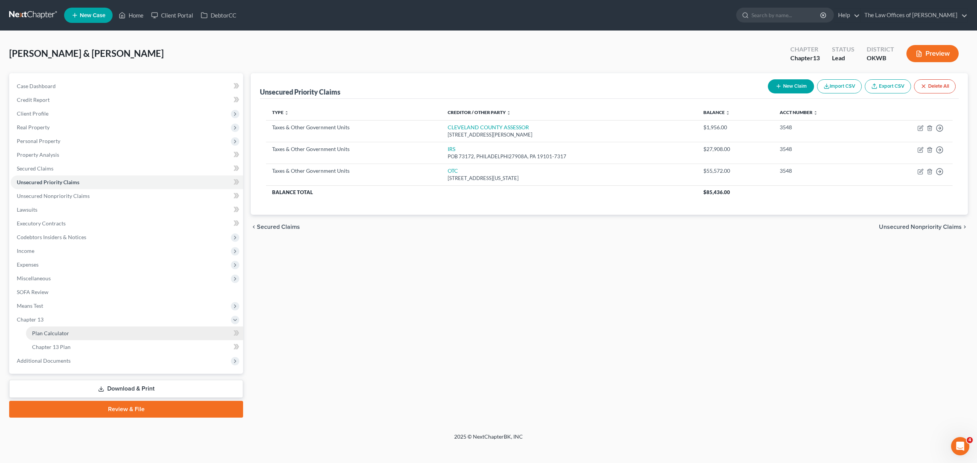
click at [115, 330] on link "Plan Calculator" at bounding box center [134, 334] width 217 height 14
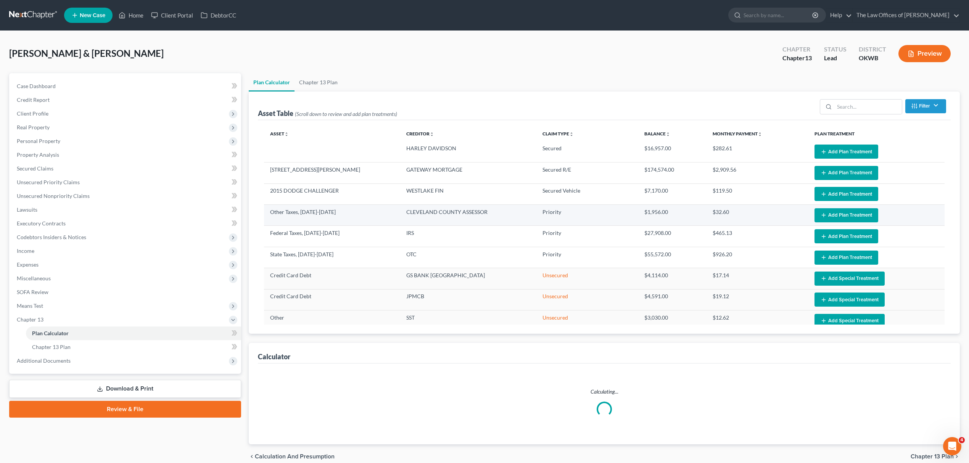
select select "59"
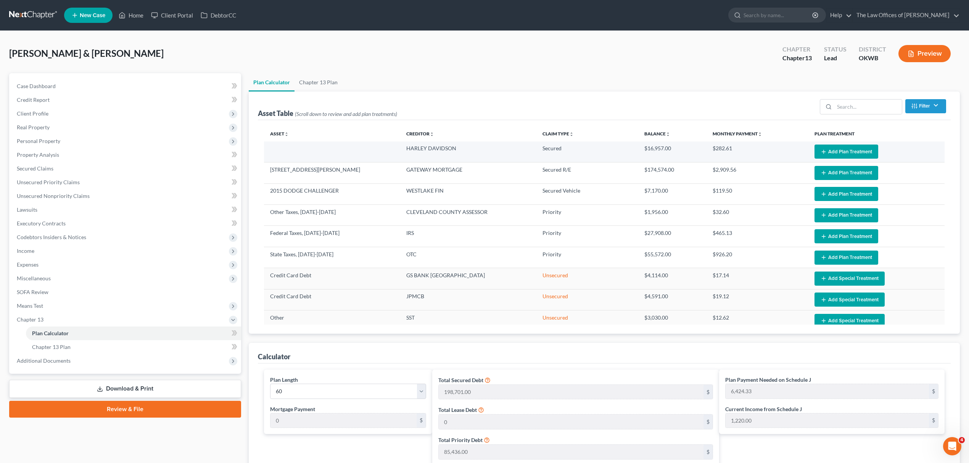
click at [853, 152] on button "Add Plan Treatment" at bounding box center [846, 152] width 64 height 14
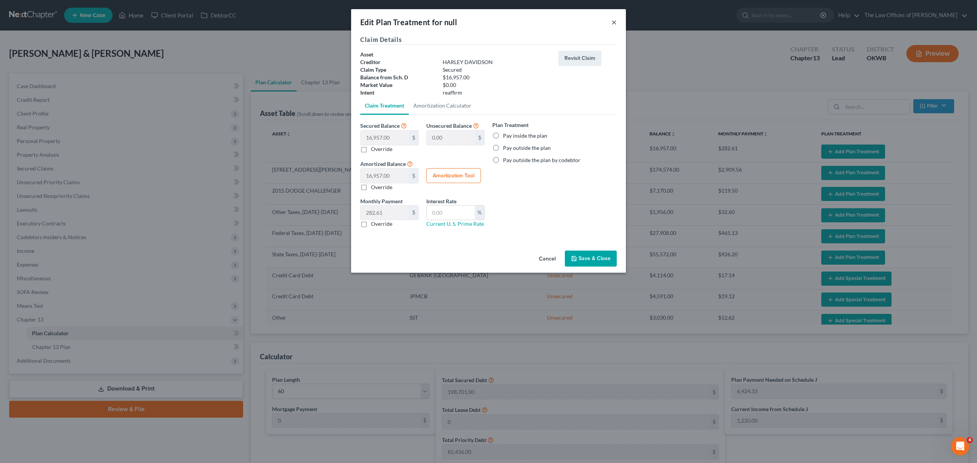
click at [613, 20] on button "×" at bounding box center [613, 22] width 5 height 9
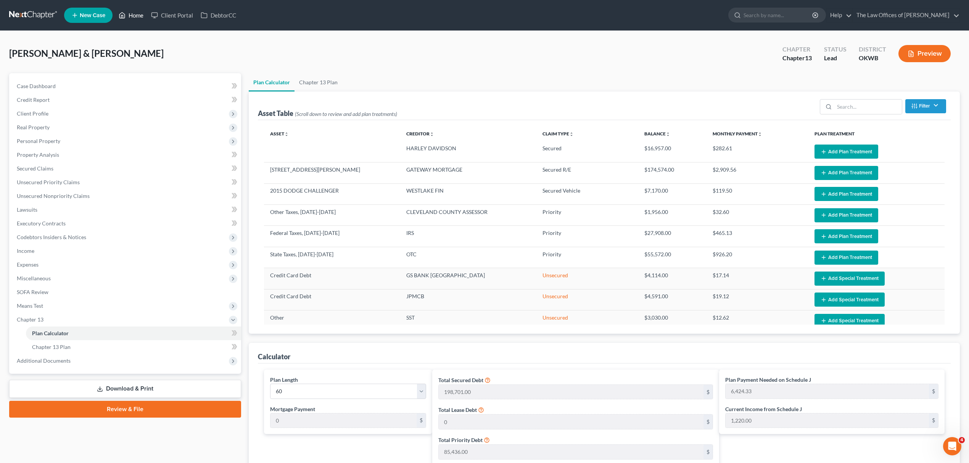
click at [131, 14] on link "Home" at bounding box center [131, 15] width 32 height 14
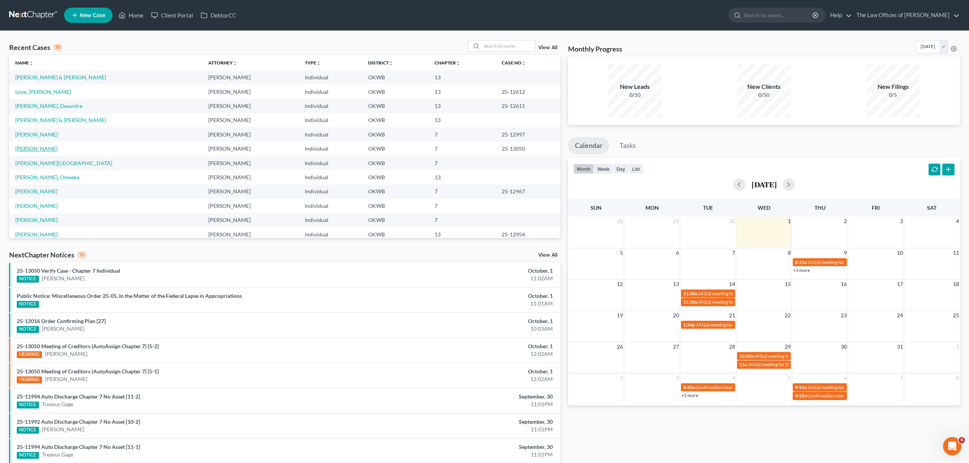
click at [47, 151] on link "[PERSON_NAME]" at bounding box center [36, 148] width 42 height 6
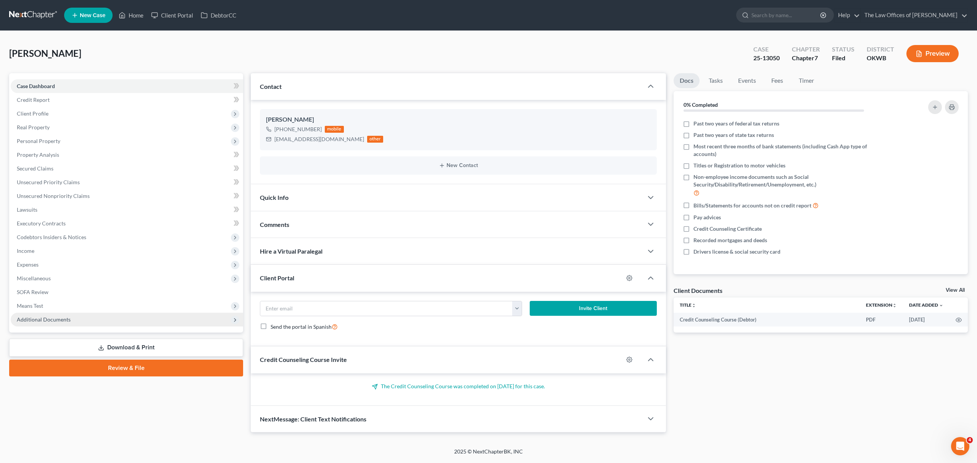
click at [80, 322] on span "Additional Documents" at bounding box center [127, 320] width 232 height 14
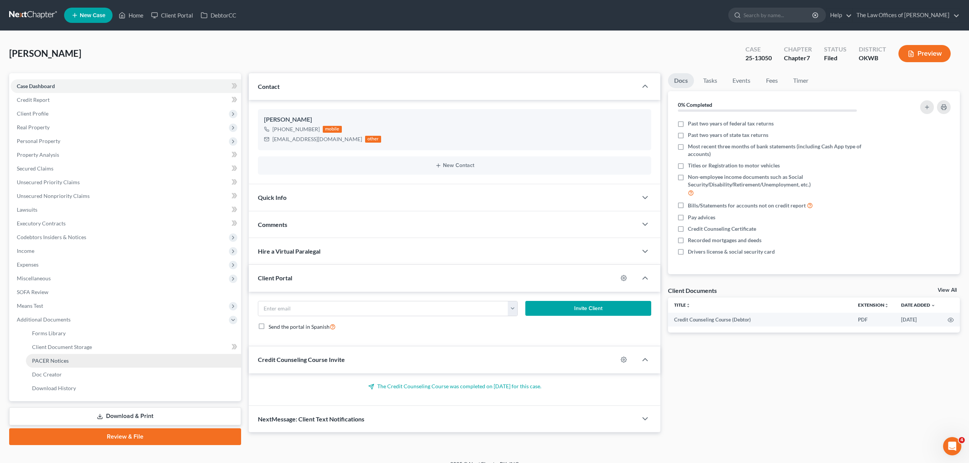
click at [66, 359] on span "PACER Notices" at bounding box center [50, 360] width 37 height 6
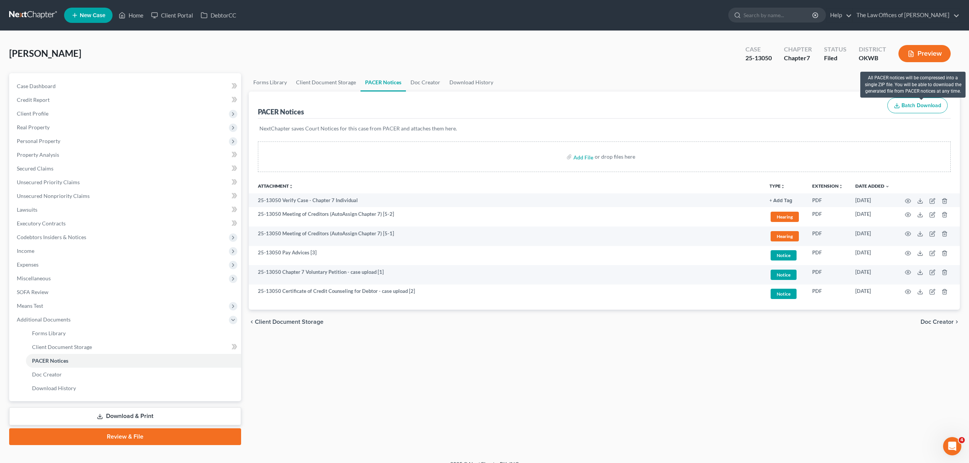
click at [935, 104] on span "Batch Download" at bounding box center [921, 105] width 40 height 6
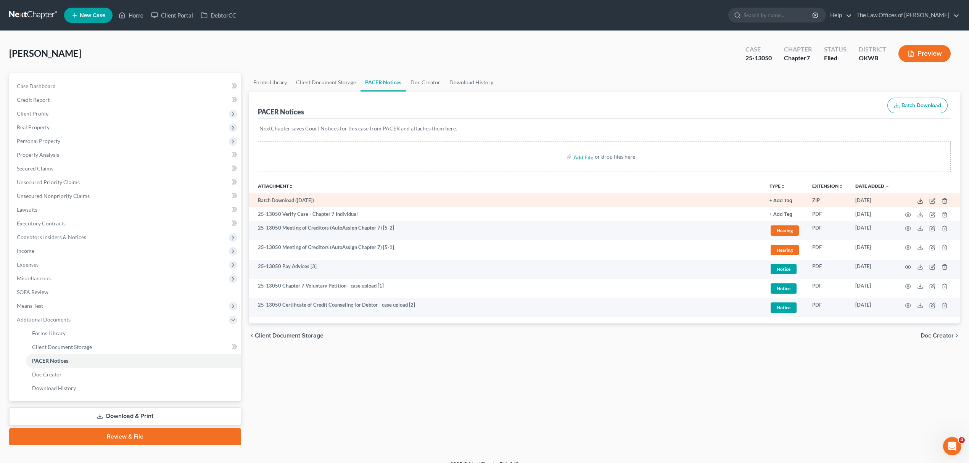
click at [918, 202] on icon at bounding box center [920, 203] width 5 height 2
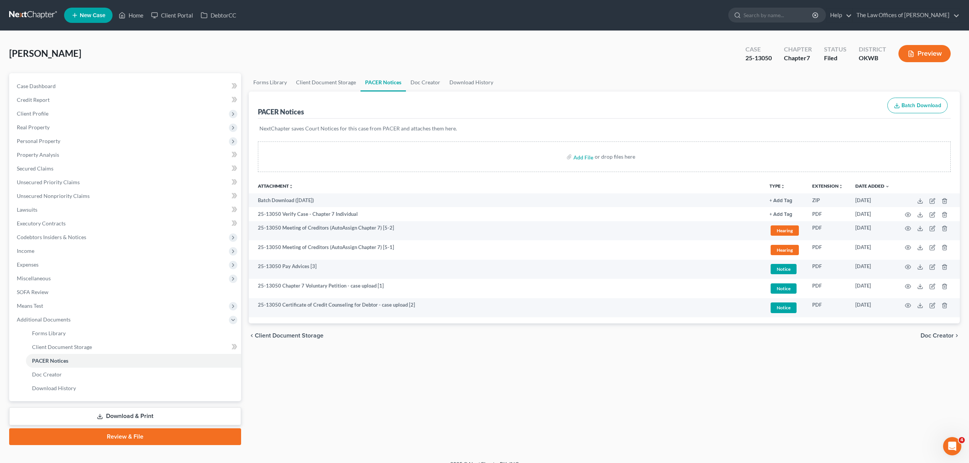
click at [77, 13] on icon at bounding box center [74, 15] width 7 height 9
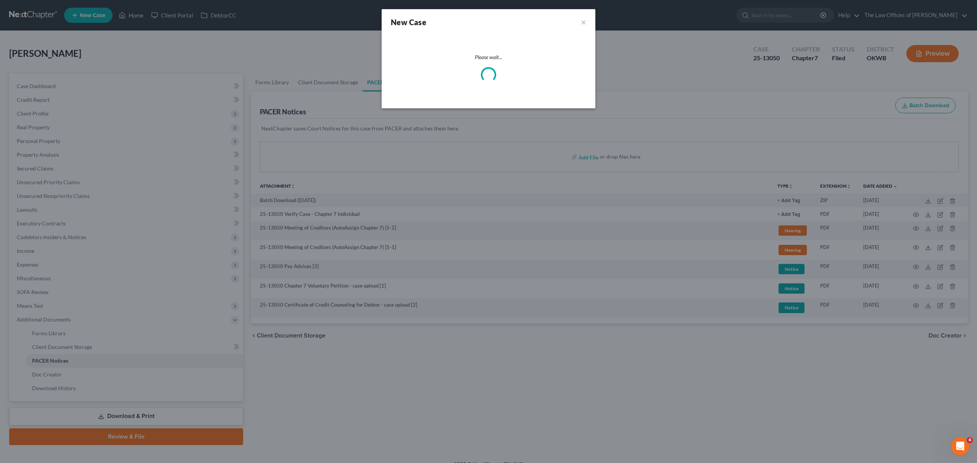
select select "65"
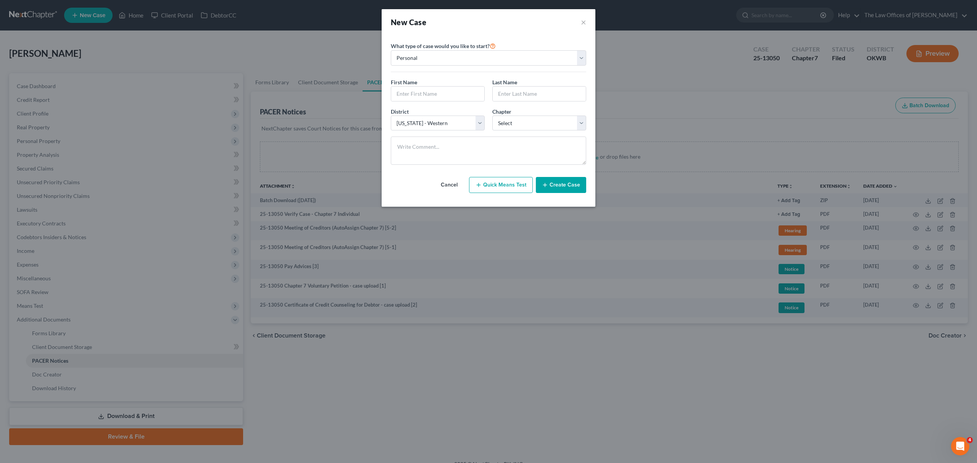
drag, startPoint x: 570, startPoint y: 21, endPoint x: 582, endPoint y: 14, distance: 13.7
click at [571, 19] on div "New Case ×" at bounding box center [488, 22] width 195 height 11
click at [584, 21] on button "×" at bounding box center [583, 22] width 5 height 11
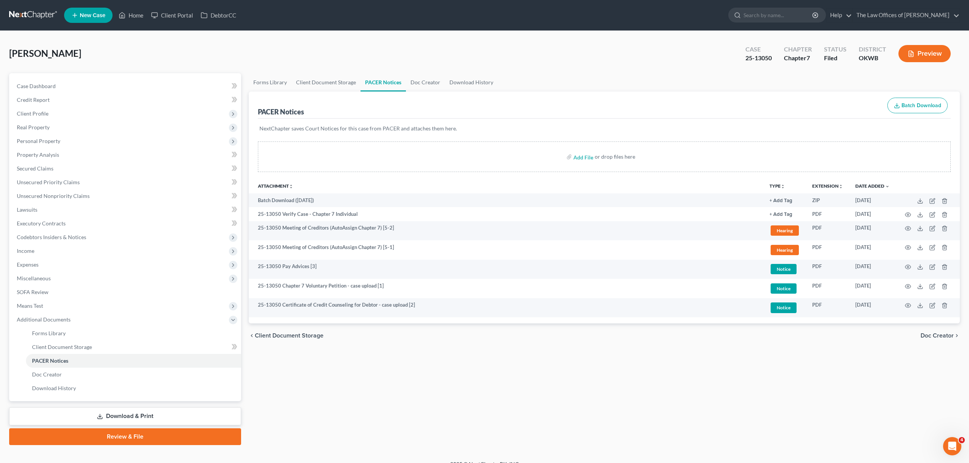
click at [26, 10] on link at bounding box center [33, 15] width 49 height 14
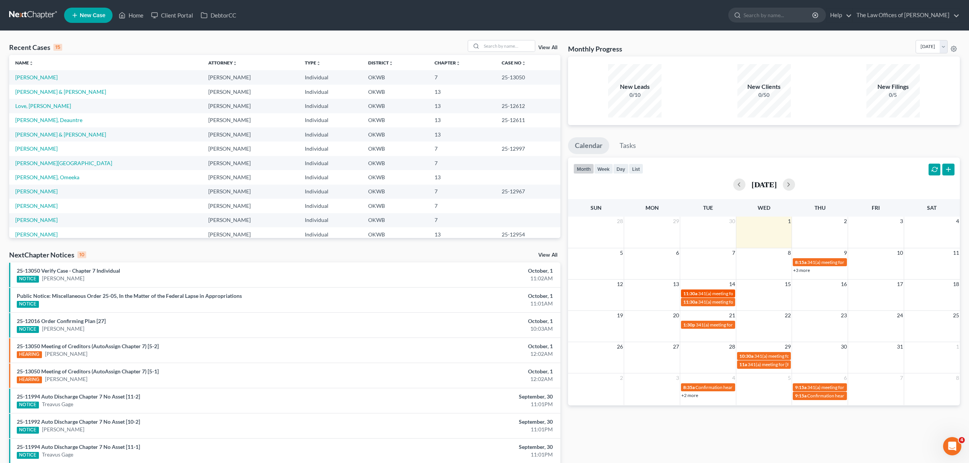
click at [710, 291] on span "341(a) meeting for [PERSON_NAME]" at bounding box center [735, 294] width 74 height 6
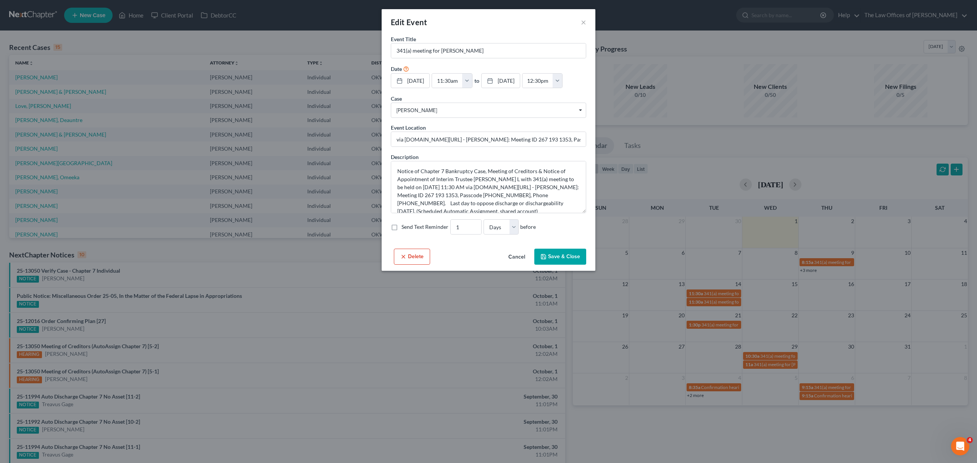
click at [516, 265] on button "Cancel" at bounding box center [516, 256] width 29 height 15
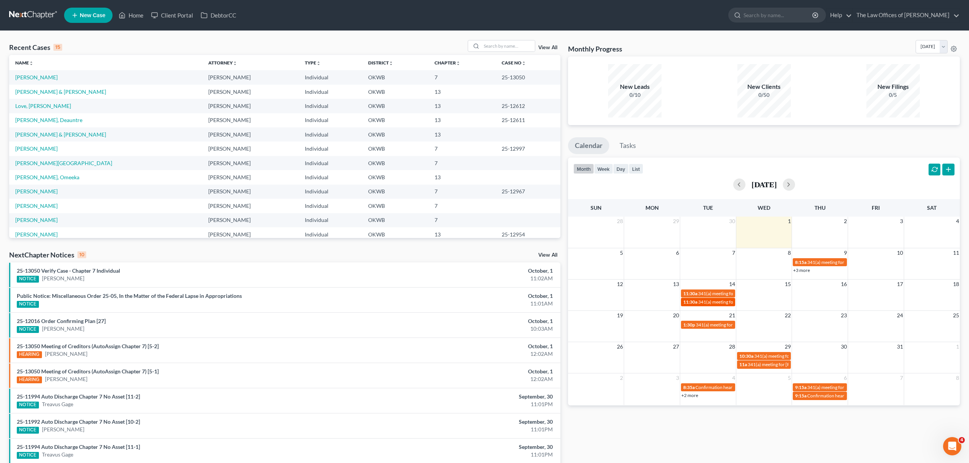
click at [713, 299] on span "341(a) meeting for [PERSON_NAME]" at bounding box center [735, 302] width 74 height 6
select select "Days"
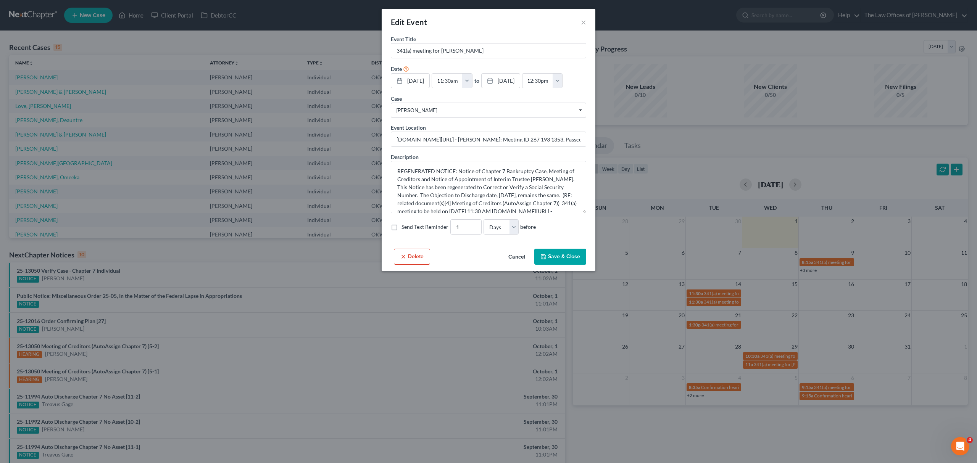
click at [524, 265] on button "Cancel" at bounding box center [516, 256] width 29 height 15
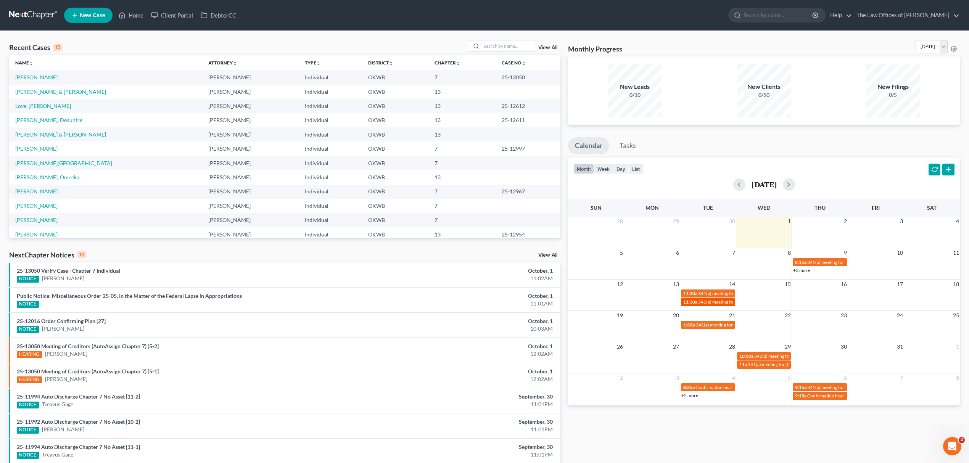
click at [696, 300] on span "11:30a" at bounding box center [690, 302] width 14 height 6
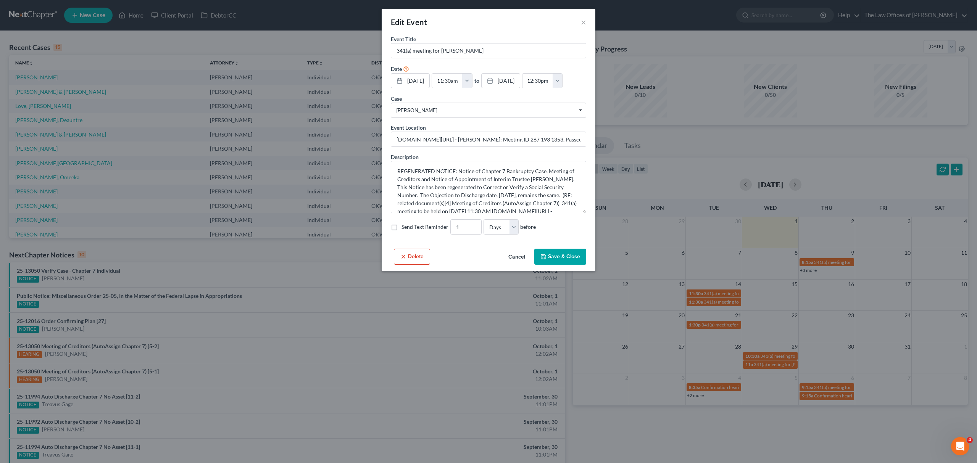
click at [523, 265] on button "Cancel" at bounding box center [516, 256] width 29 height 15
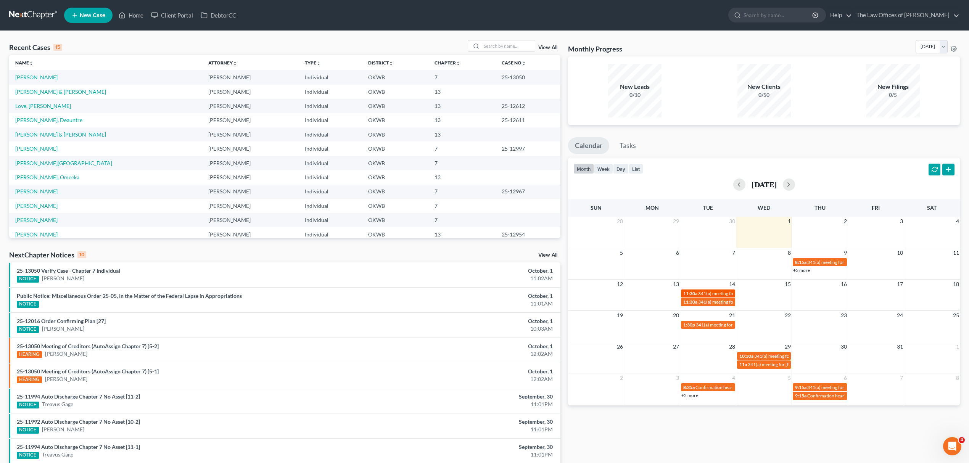
click at [694, 291] on span "11:30a" at bounding box center [690, 294] width 14 height 6
select select "Days"
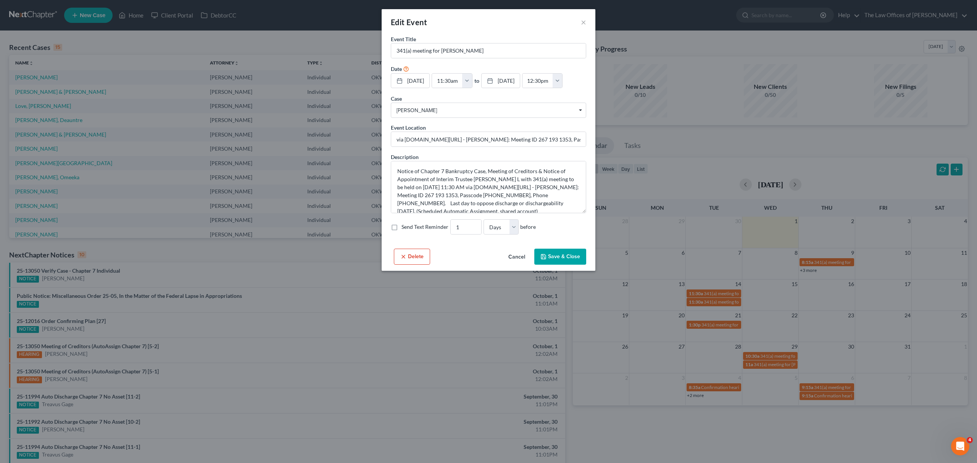
click at [519, 265] on button "Cancel" at bounding box center [516, 256] width 29 height 15
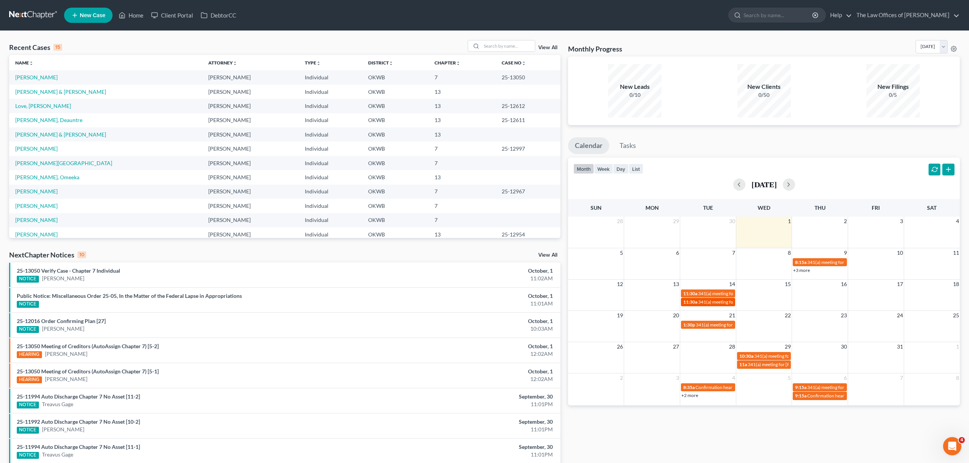
click at [713, 303] on span "341(a) meeting for [PERSON_NAME]" at bounding box center [735, 302] width 74 height 6
select select "Days"
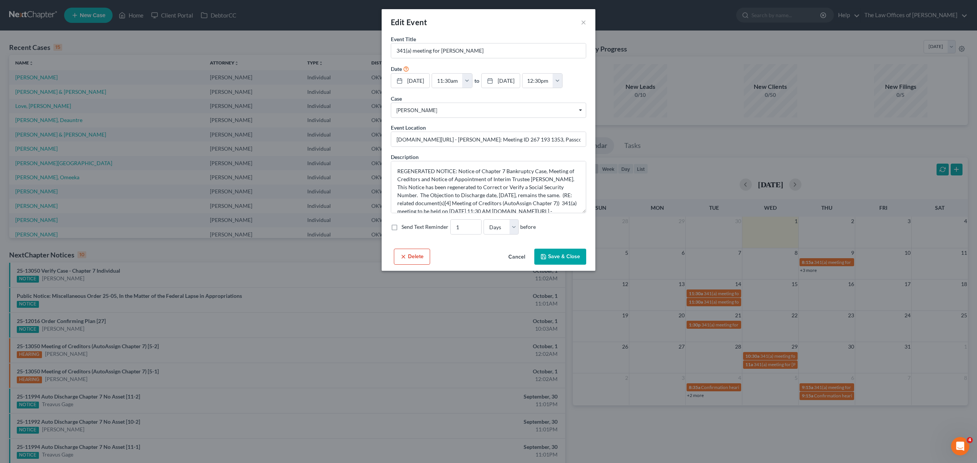
click at [208, 35] on div "Edit Event × Event Title * 341(a) meeting for [PERSON_NAME] Date [DATE] close D…" at bounding box center [488, 231] width 977 height 463
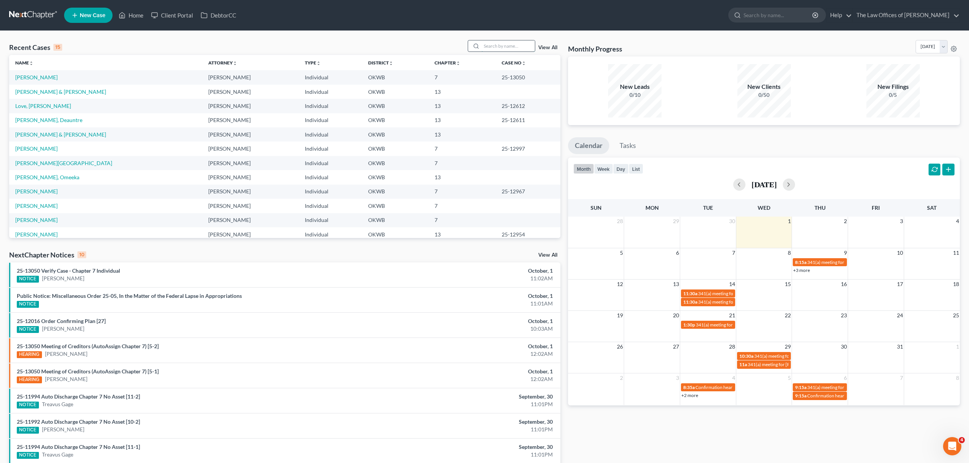
click at [481, 45] on input "search" at bounding box center [507, 45] width 53 height 11
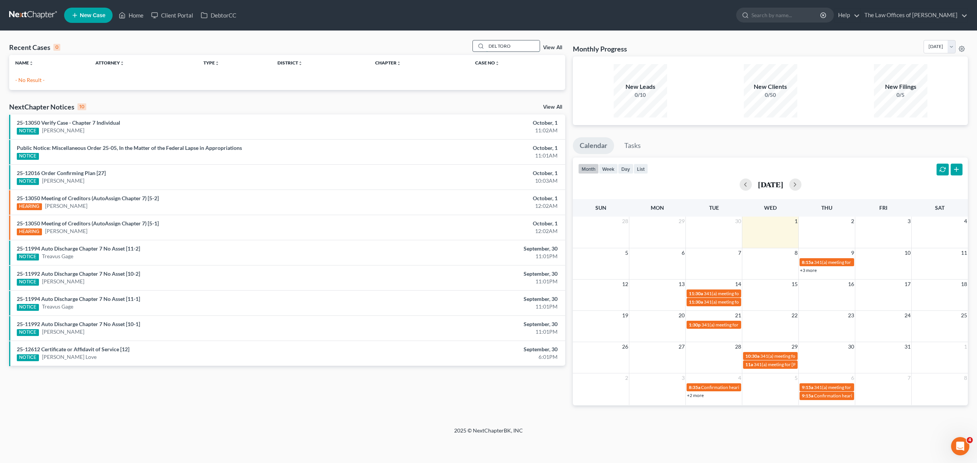
type input "DEL TORO"
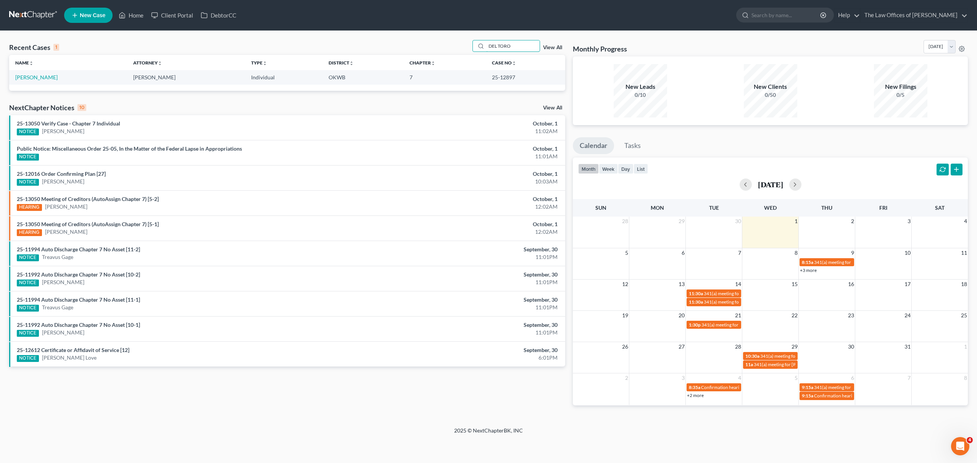
drag, startPoint x: 515, startPoint y: 48, endPoint x: 393, endPoint y: 46, distance: 121.7
click at [462, 43] on div "Recent Cases 1 DEL TORO View All" at bounding box center [287, 47] width 556 height 15
click at [42, 77] on link "[PERSON_NAME]" at bounding box center [36, 77] width 42 height 6
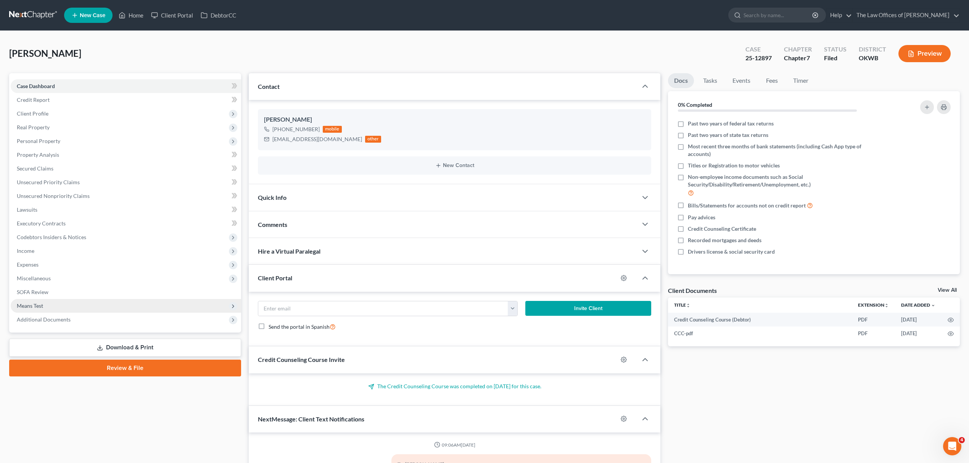
click at [81, 311] on span "Means Test" at bounding box center [126, 306] width 230 height 14
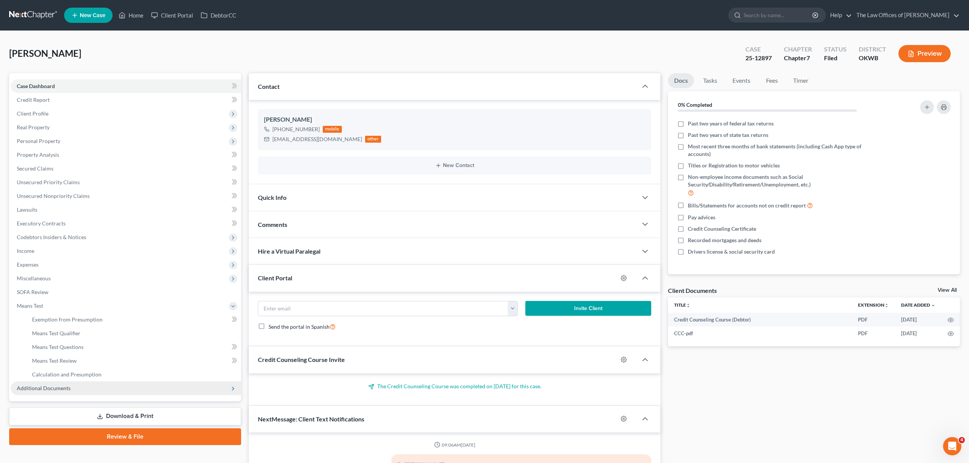
click at [53, 381] on span "Additional Documents" at bounding box center [126, 388] width 230 height 14
click at [70, 363] on link "PACER Notices" at bounding box center [133, 361] width 215 height 14
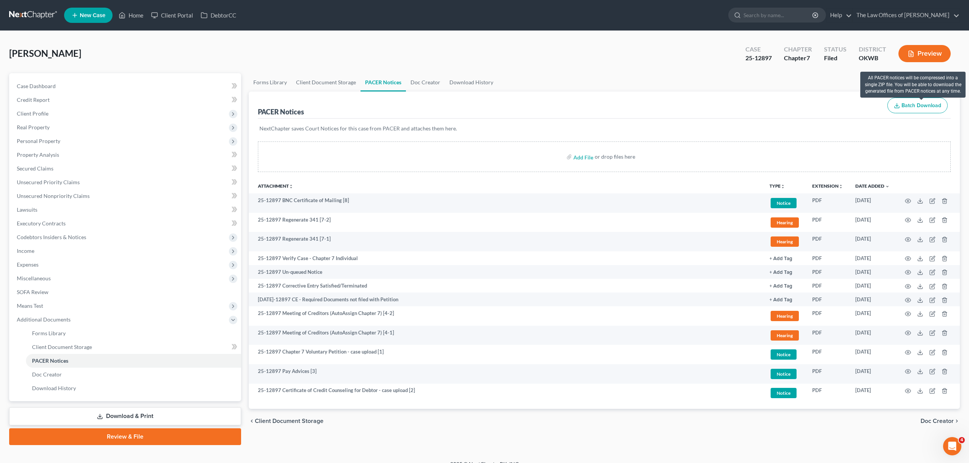
click at [917, 107] on span "Batch Download" at bounding box center [921, 105] width 40 height 6
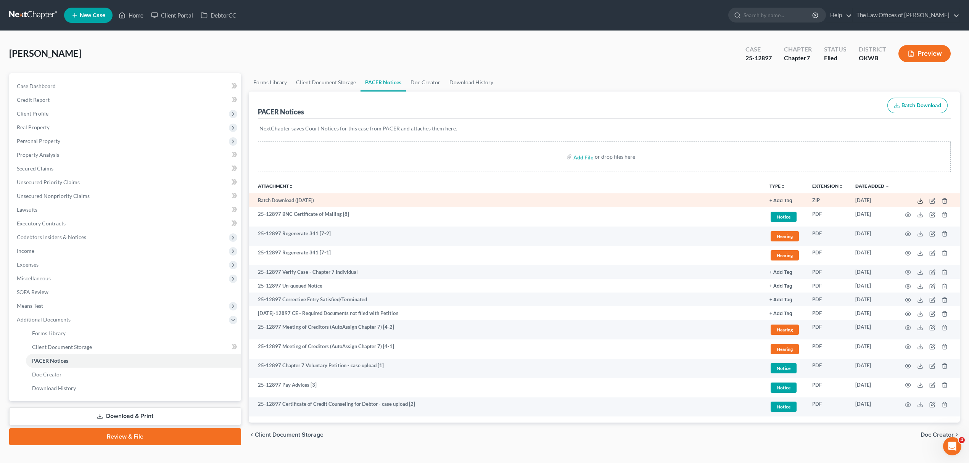
click at [918, 200] on icon at bounding box center [920, 201] width 6 height 6
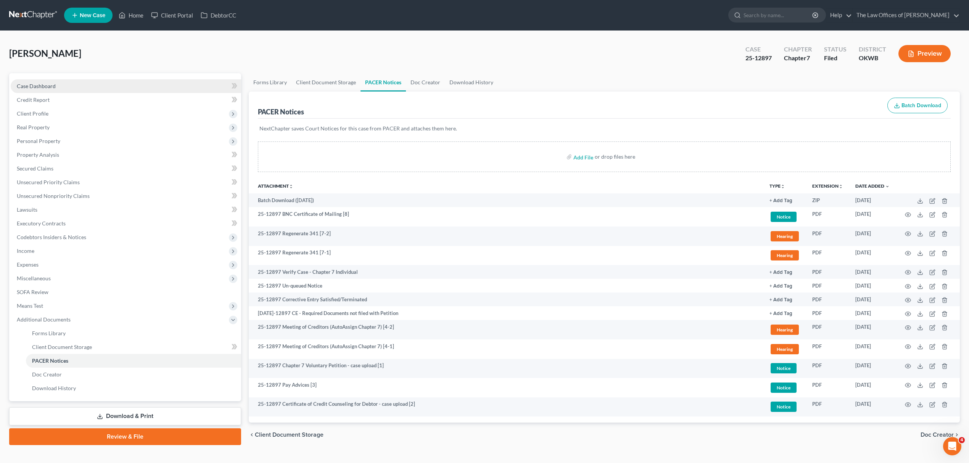
click at [129, 84] on link "Case Dashboard" at bounding box center [126, 86] width 230 height 14
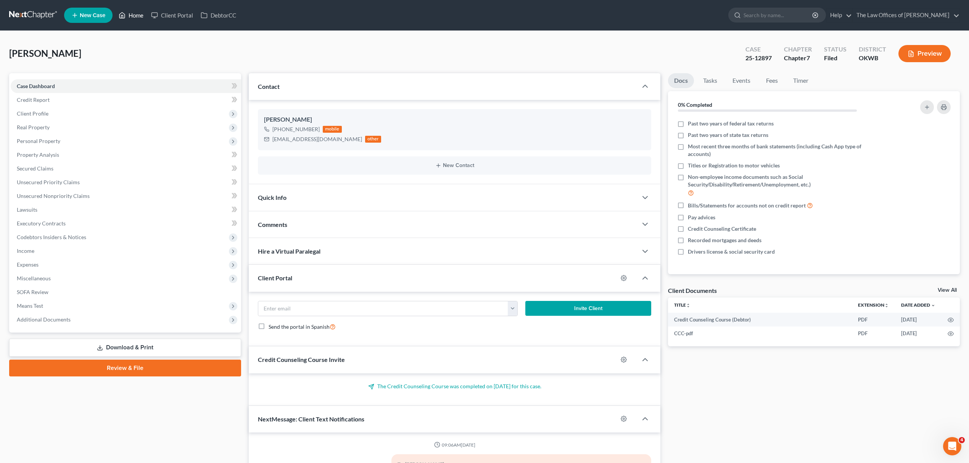
click at [140, 16] on link "Home" at bounding box center [131, 15] width 32 height 14
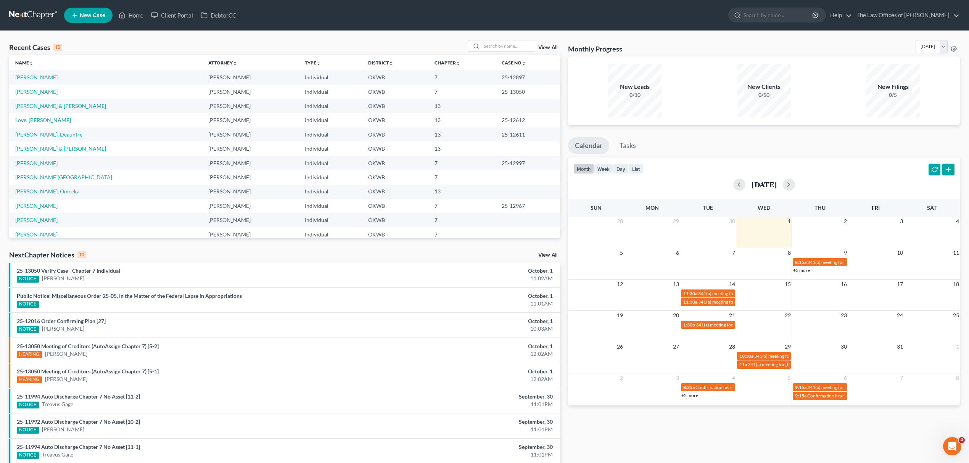
click at [29, 135] on link "[PERSON_NAME], Deauntre" at bounding box center [48, 134] width 67 height 6
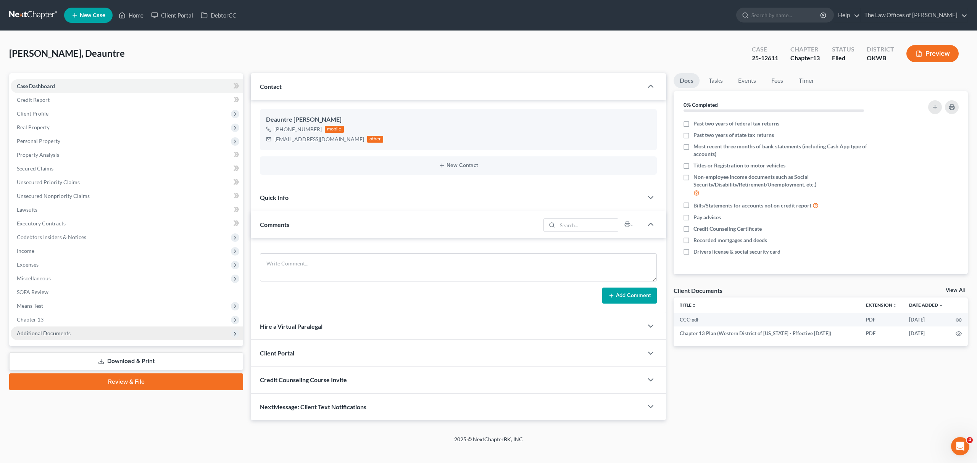
click at [80, 336] on span "Additional Documents" at bounding box center [127, 334] width 232 height 14
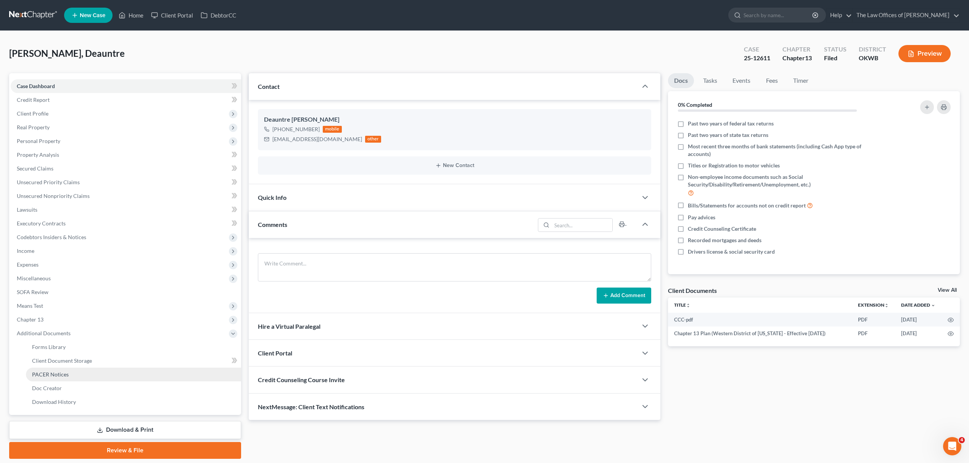
click at [76, 377] on link "PACER Notices" at bounding box center [133, 375] width 215 height 14
